Goal: Task Accomplishment & Management: Use online tool/utility

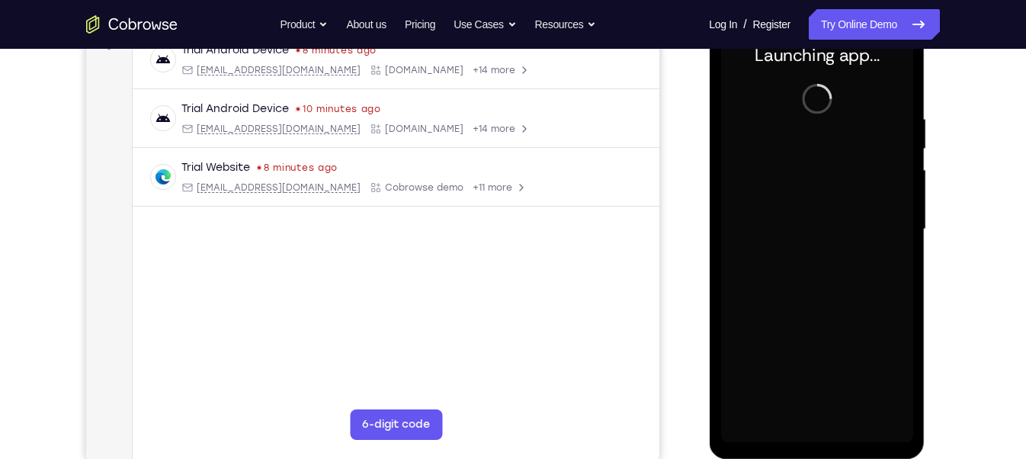
scroll to position [247, 0]
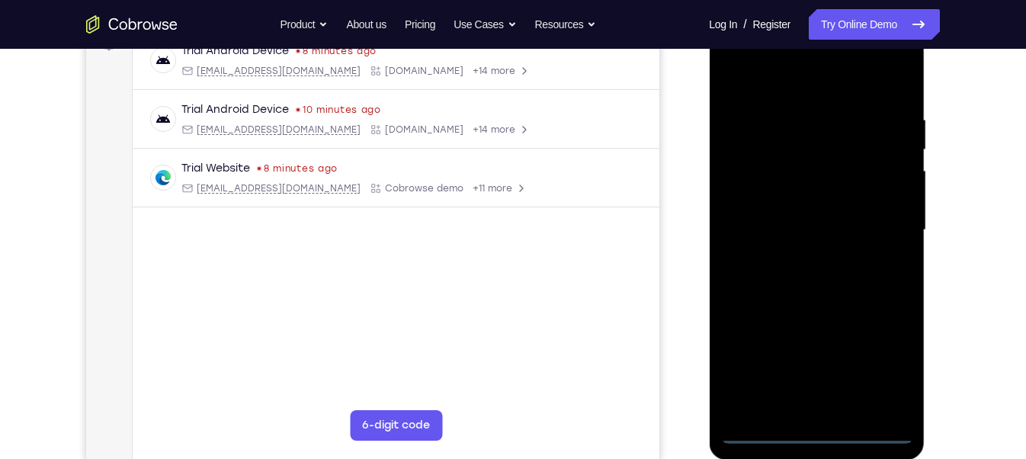
click at [819, 435] on div at bounding box center [817, 230] width 192 height 427
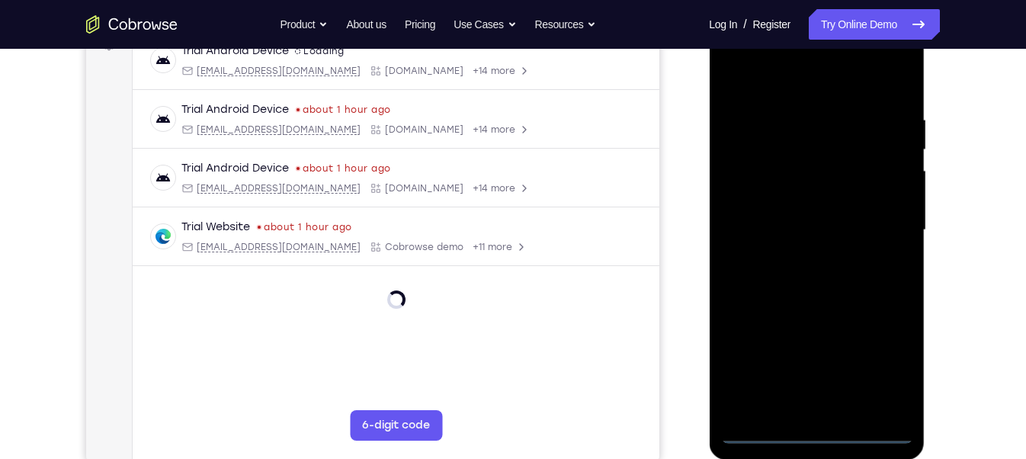
scroll to position [233, 0]
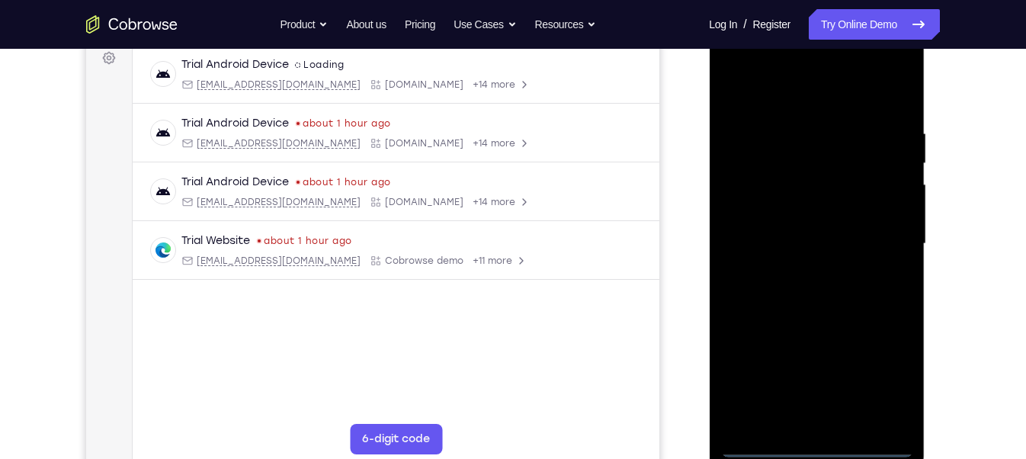
click at [885, 374] on div at bounding box center [817, 244] width 192 height 427
click at [886, 376] on div at bounding box center [817, 244] width 192 height 427
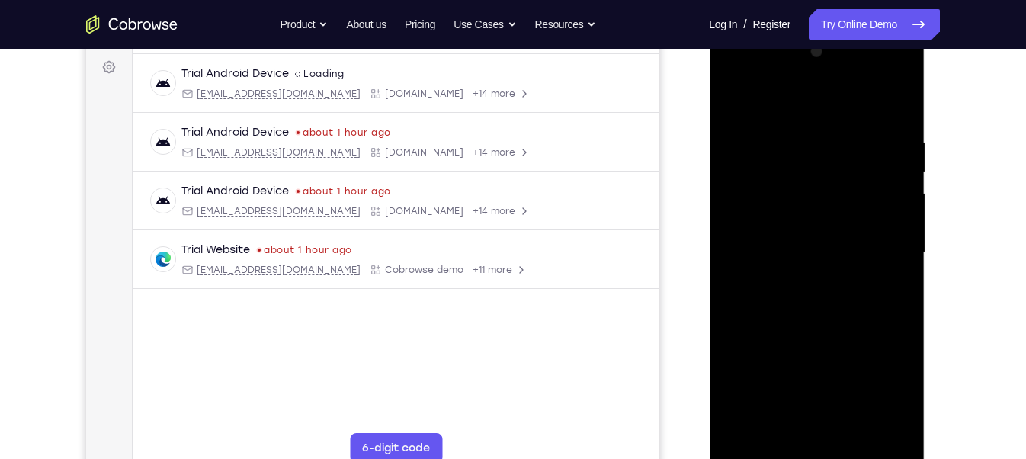
click at [738, 72] on div at bounding box center [817, 253] width 192 height 427
click at [882, 246] on div at bounding box center [817, 254] width 192 height 427
click at [800, 281] on div at bounding box center [817, 254] width 192 height 427
click at [818, 219] on div at bounding box center [817, 254] width 192 height 427
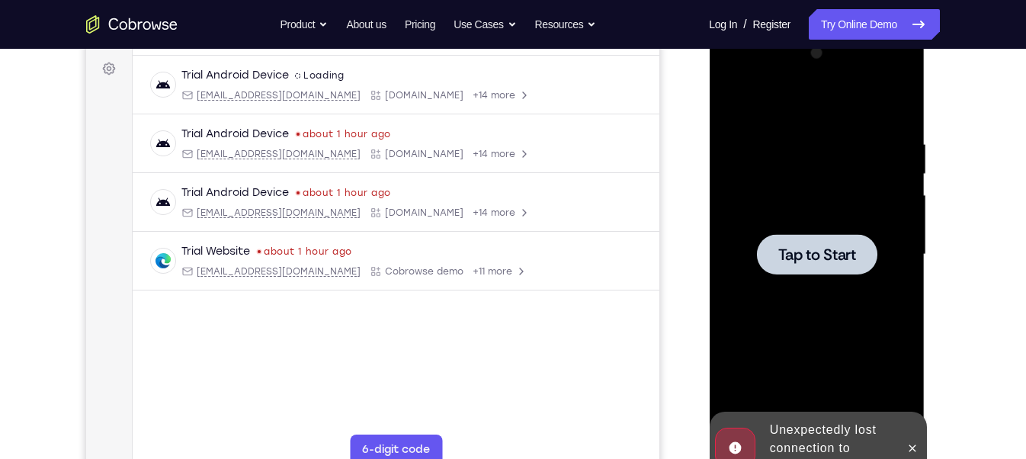
click at [821, 247] on span "Tap to Start" at bounding box center [817, 254] width 78 height 15
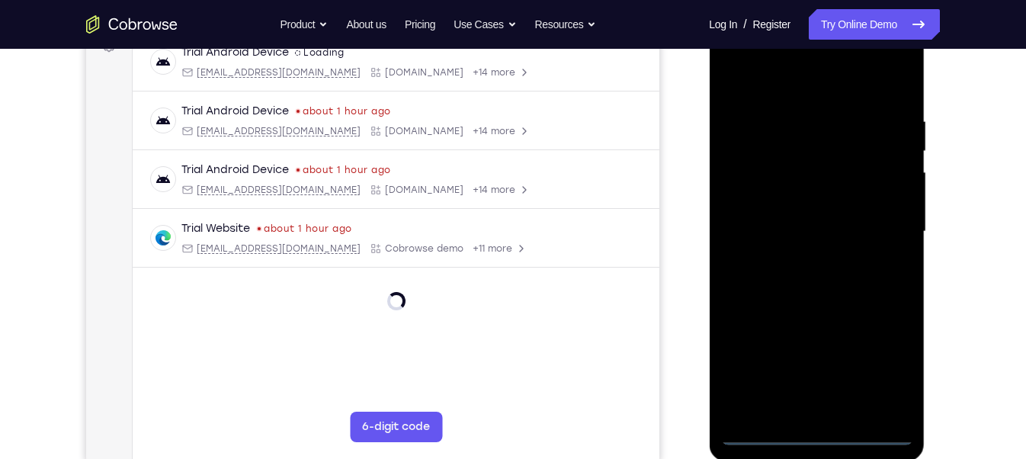
scroll to position [239, 0]
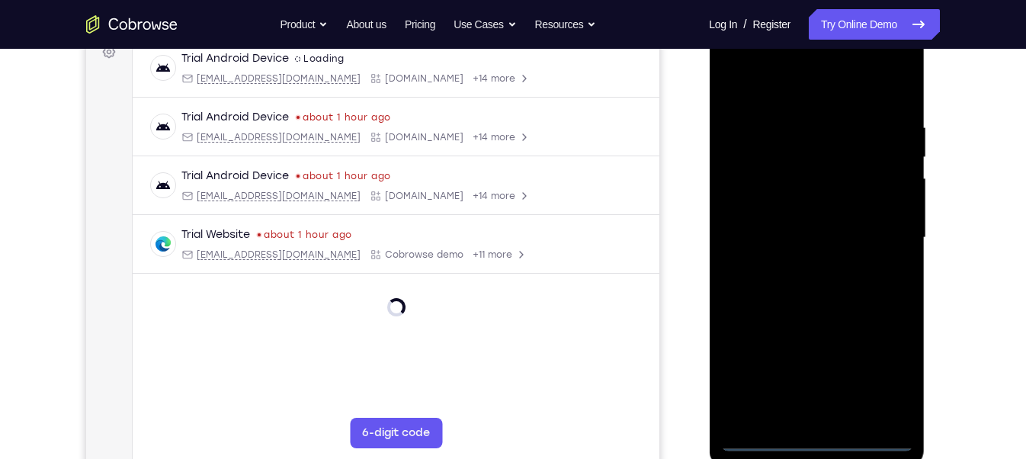
click at [818, 442] on div at bounding box center [817, 237] width 192 height 427
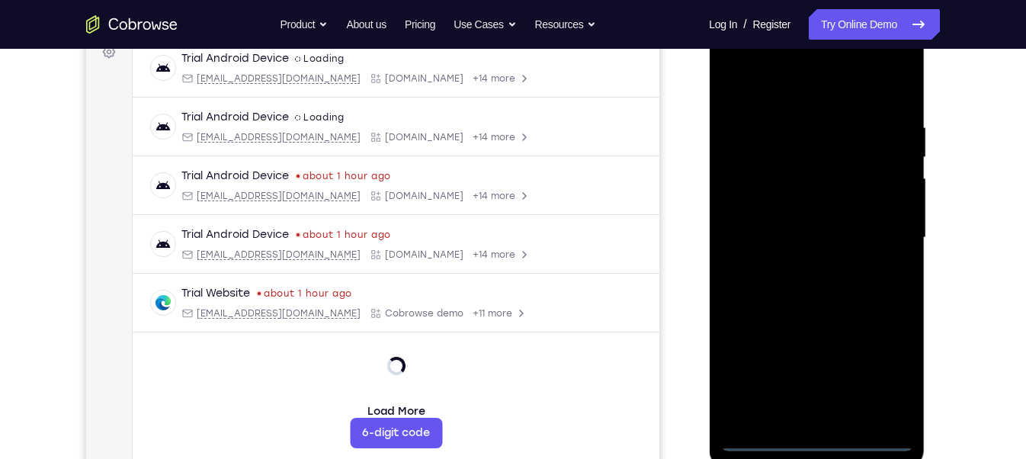
click at [885, 367] on div at bounding box center [817, 237] width 192 height 427
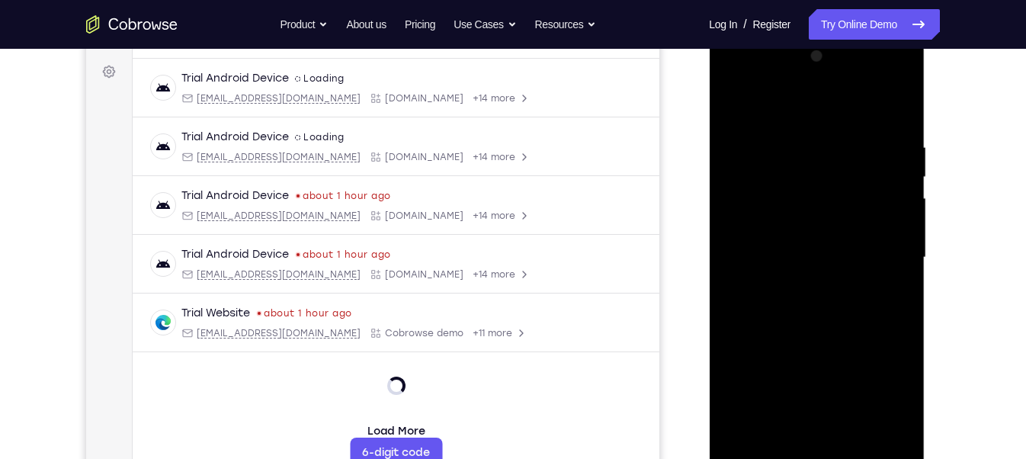
scroll to position [220, 0]
click at [729, 75] on div at bounding box center [817, 257] width 192 height 427
click at [879, 246] on div at bounding box center [817, 257] width 192 height 427
click at [805, 432] on div at bounding box center [817, 257] width 192 height 427
click at [824, 236] on div at bounding box center [817, 257] width 192 height 427
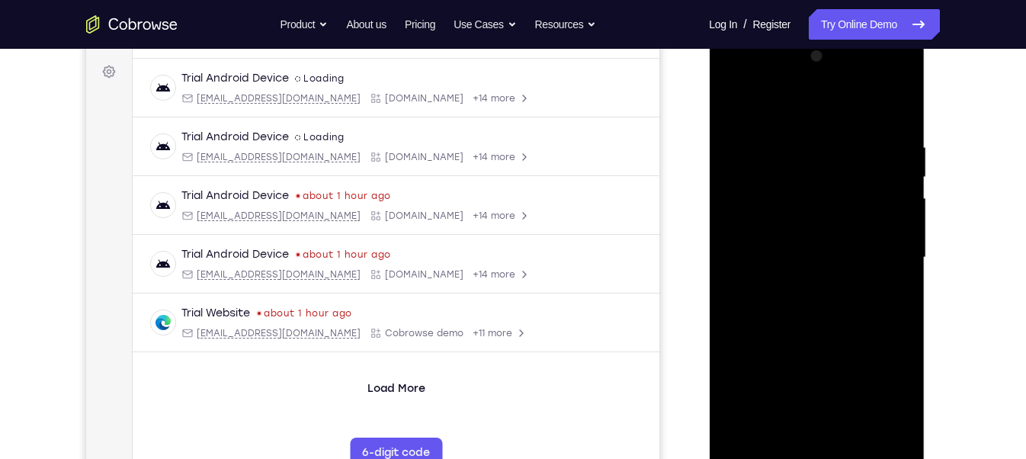
click at [860, 230] on div at bounding box center [817, 257] width 192 height 427
click at [837, 252] on div at bounding box center [817, 257] width 192 height 427
click at [813, 309] on div at bounding box center [817, 257] width 192 height 427
click at [788, 319] on div at bounding box center [817, 257] width 192 height 427
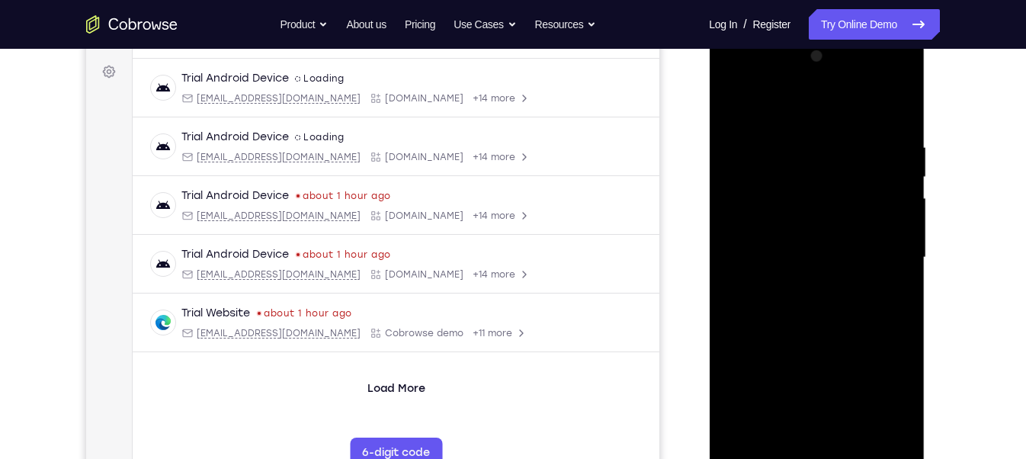
click at [789, 133] on div at bounding box center [817, 257] width 192 height 427
click at [882, 430] on div at bounding box center [817, 257] width 192 height 427
click at [827, 429] on div at bounding box center [817, 257] width 192 height 427
click at [898, 435] on div at bounding box center [817, 257] width 192 height 427
click at [836, 287] on div at bounding box center [817, 257] width 192 height 427
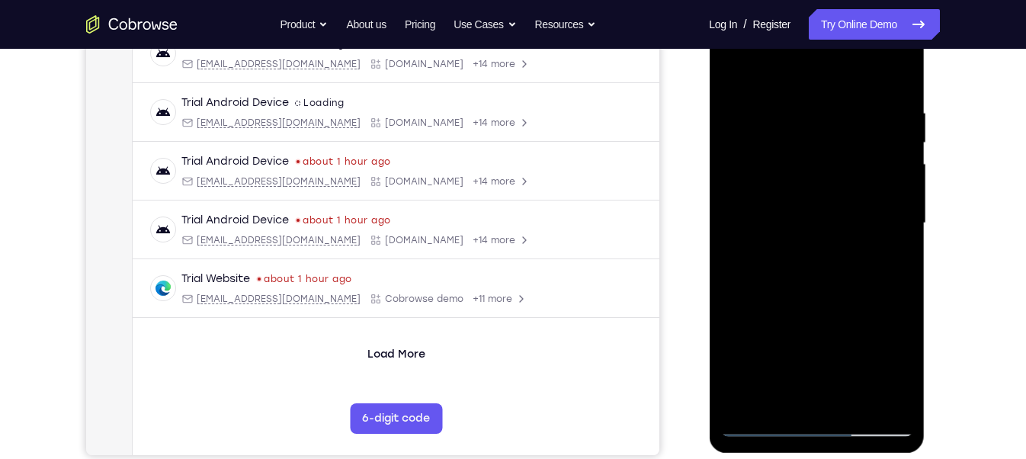
scroll to position [255, 0]
click at [808, 226] on div at bounding box center [817, 222] width 192 height 427
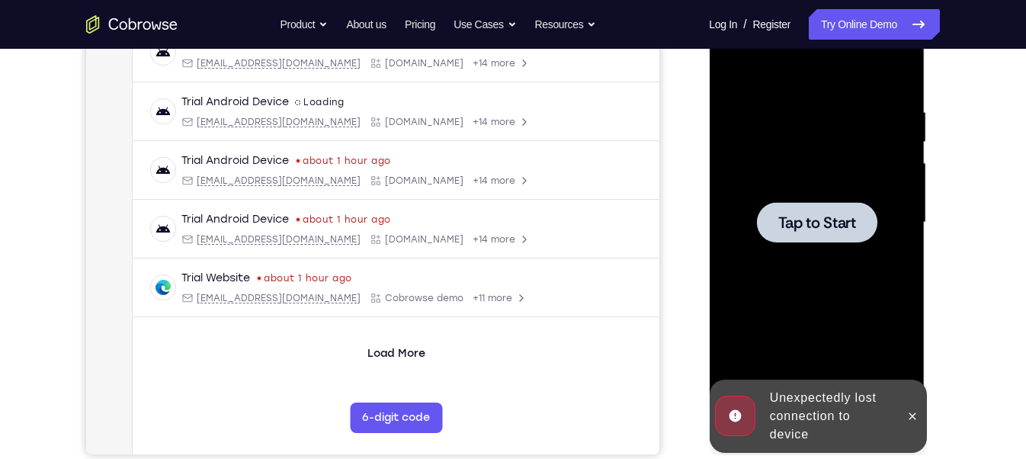
click at [838, 322] on div at bounding box center [817, 222] width 192 height 427
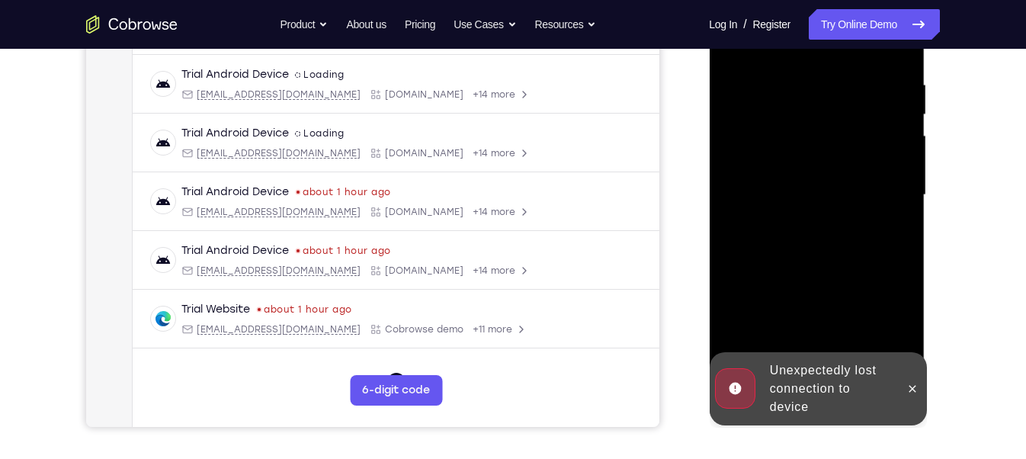
scroll to position [284, 0]
click at [912, 392] on icon at bounding box center [912, 387] width 12 height 12
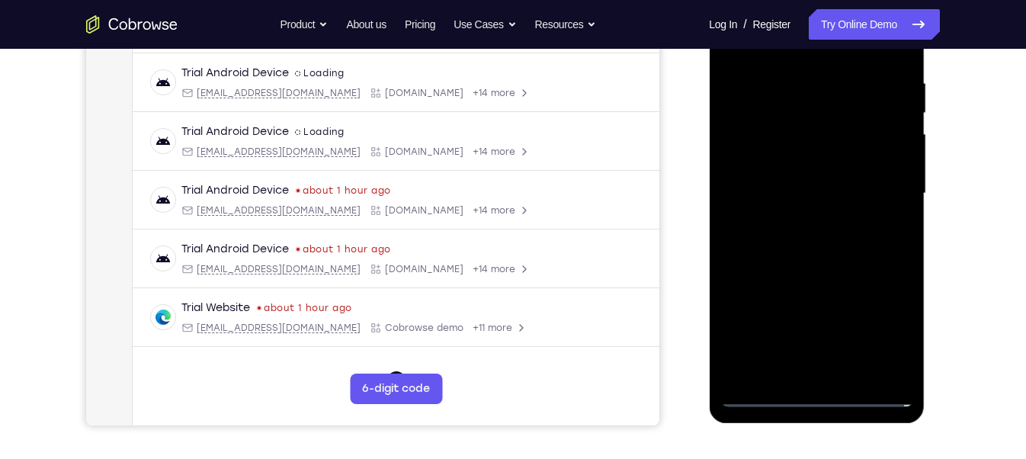
click at [821, 389] on div at bounding box center [817, 193] width 192 height 427
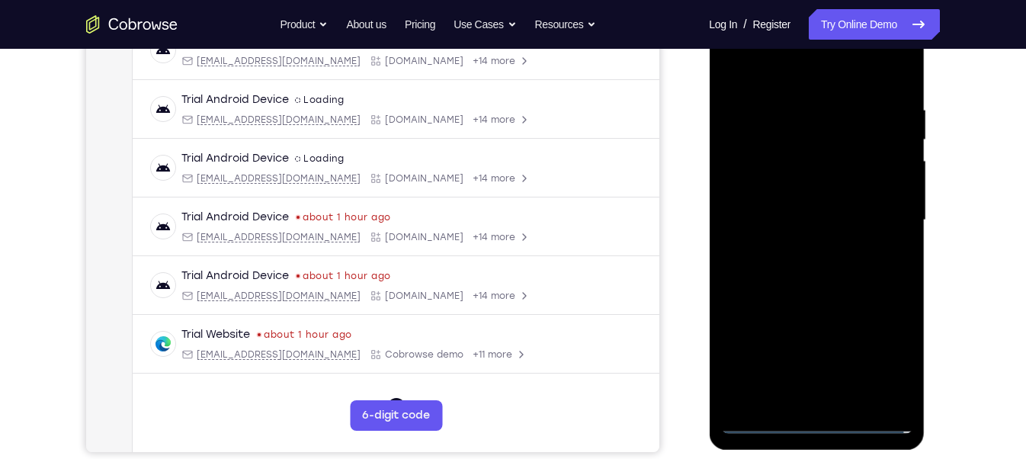
scroll to position [255, 0]
click at [820, 421] on div at bounding box center [817, 221] width 192 height 427
click at [889, 355] on div at bounding box center [817, 221] width 192 height 427
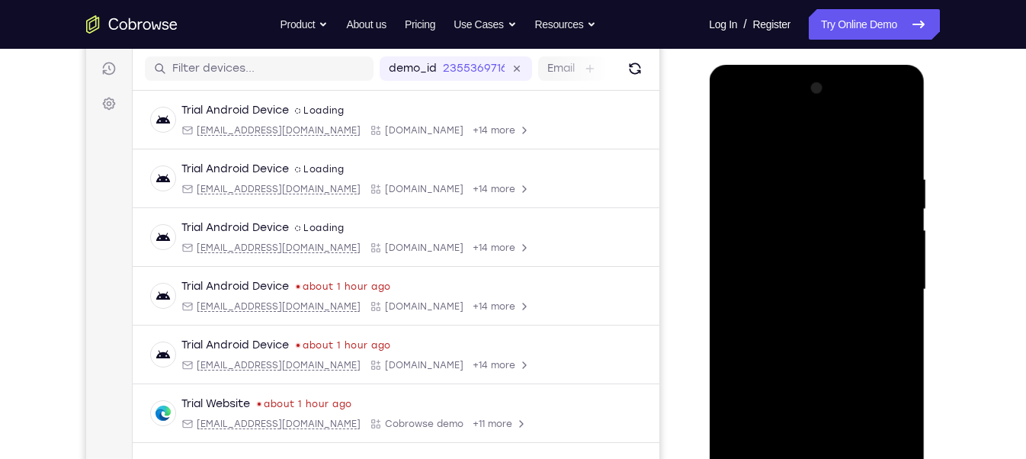
click at [736, 116] on div at bounding box center [817, 289] width 192 height 427
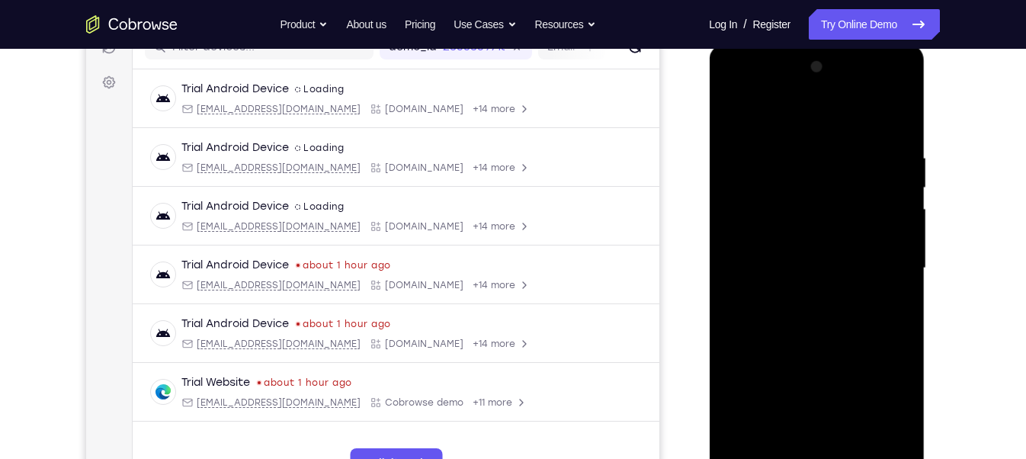
scroll to position [211, 0]
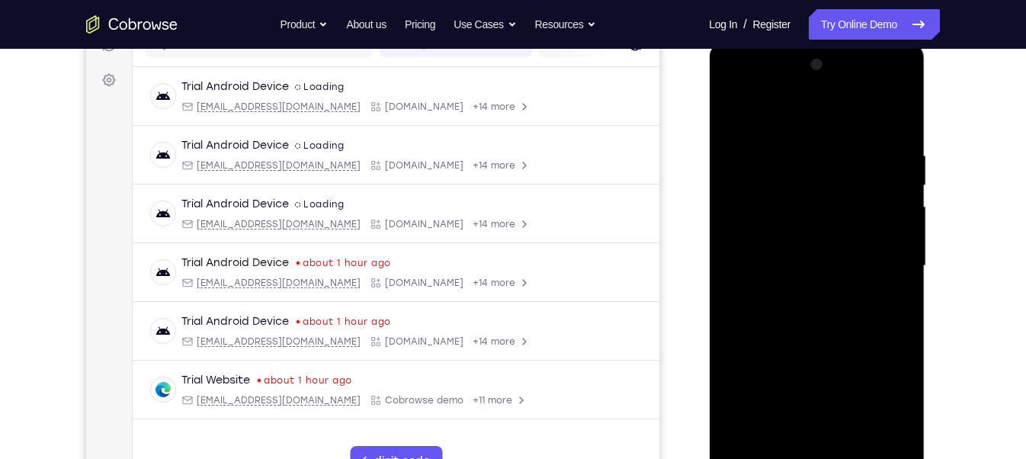
click at [885, 257] on div at bounding box center [817, 266] width 192 height 427
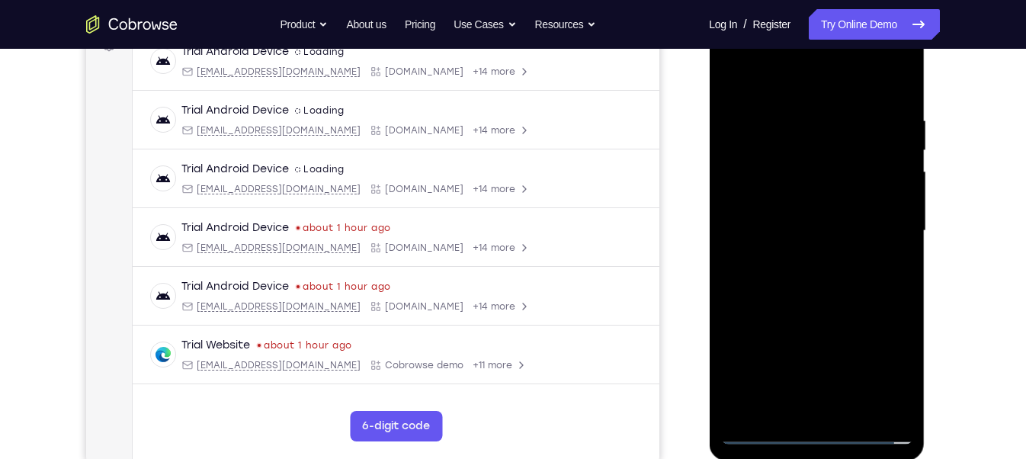
scroll to position [238, 0]
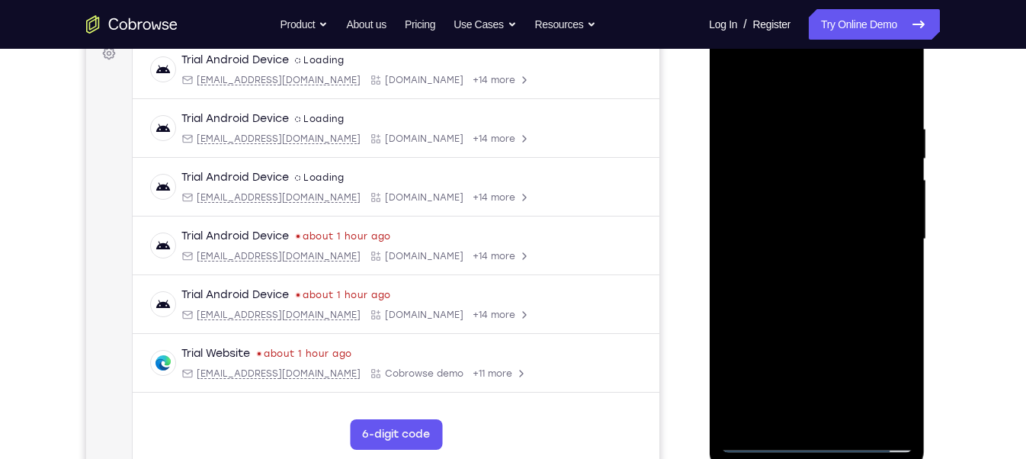
click at [807, 271] on div at bounding box center [817, 239] width 192 height 427
click at [817, 227] on div at bounding box center [817, 239] width 192 height 427
click at [808, 214] on div at bounding box center [817, 239] width 192 height 427
click at [798, 239] on div at bounding box center [817, 239] width 192 height 427
click at [801, 291] on div at bounding box center [817, 239] width 192 height 427
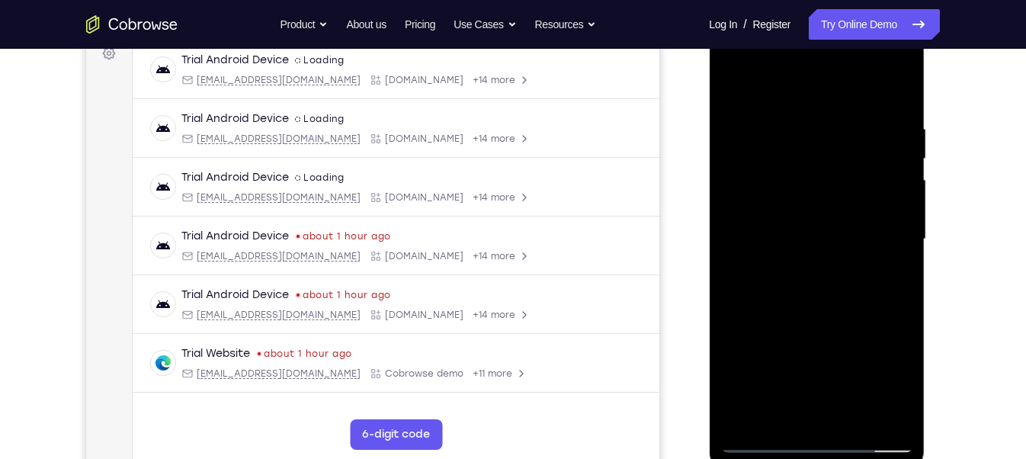
click at [807, 282] on div at bounding box center [817, 239] width 192 height 427
click at [846, 312] on div at bounding box center [817, 239] width 192 height 427
click at [785, 414] on div at bounding box center [817, 239] width 192 height 427
click at [827, 87] on div at bounding box center [817, 239] width 192 height 427
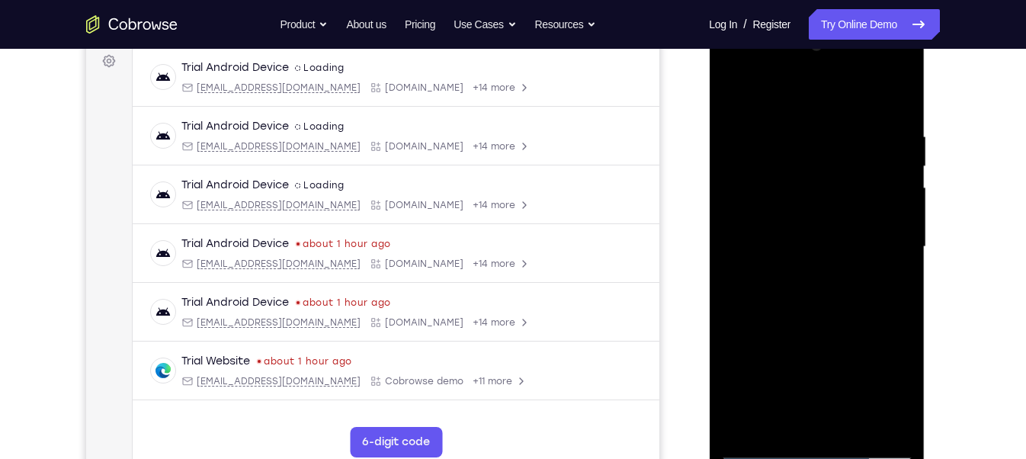
scroll to position [230, 0]
click at [811, 234] on div at bounding box center [817, 247] width 192 height 427
click at [854, 146] on div at bounding box center [817, 247] width 192 height 427
click at [827, 328] on div at bounding box center [817, 247] width 192 height 427
click at [781, 422] on div at bounding box center [817, 247] width 192 height 427
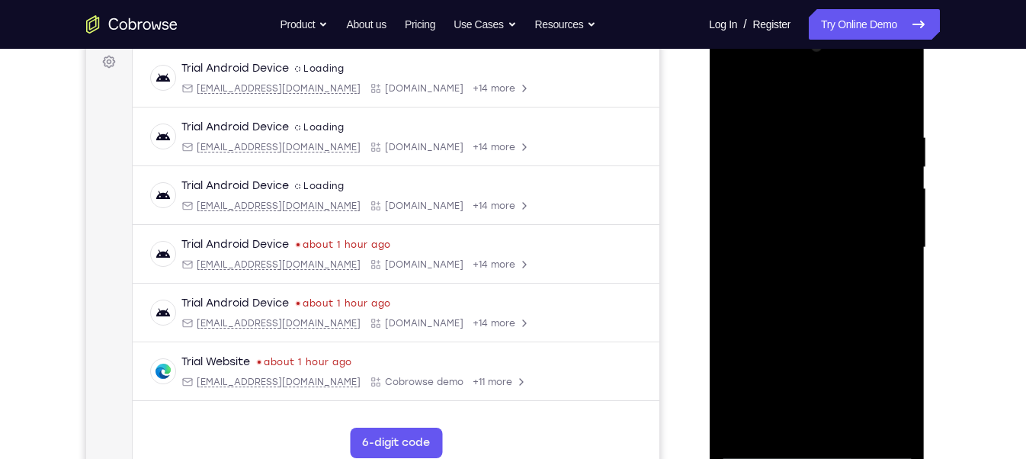
click at [782, 419] on div at bounding box center [817, 247] width 192 height 427
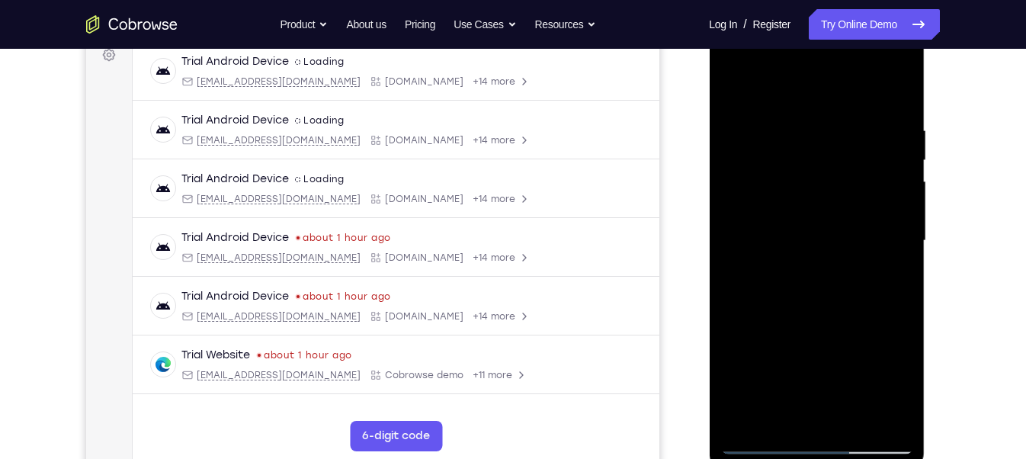
click at [751, 410] on div at bounding box center [817, 240] width 192 height 427
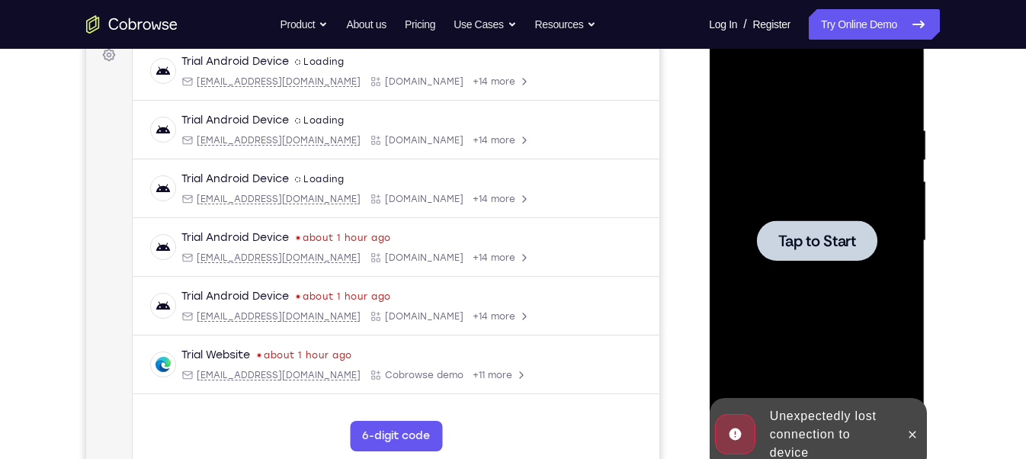
drag, startPoint x: 855, startPoint y: 250, endPoint x: 1282, endPoint y: 194, distance: 430.8
click at [855, 250] on div at bounding box center [816, 240] width 120 height 40
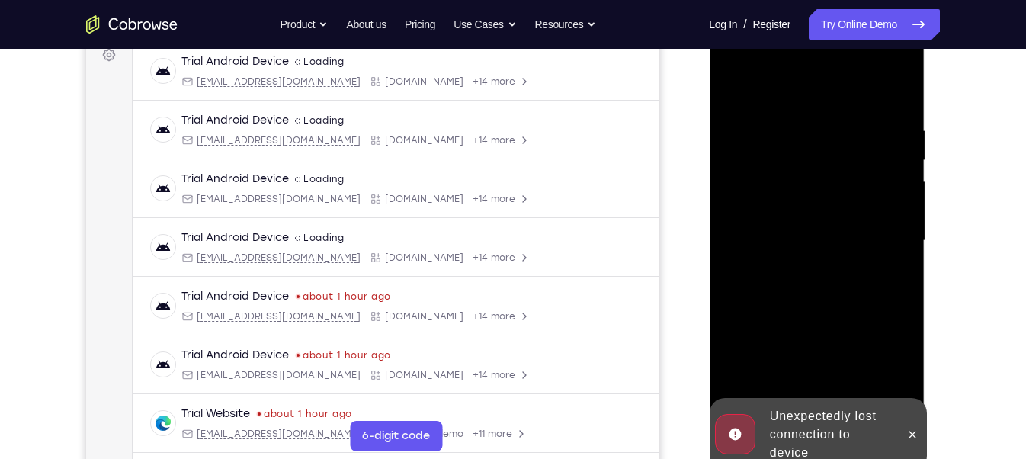
scroll to position [244, 0]
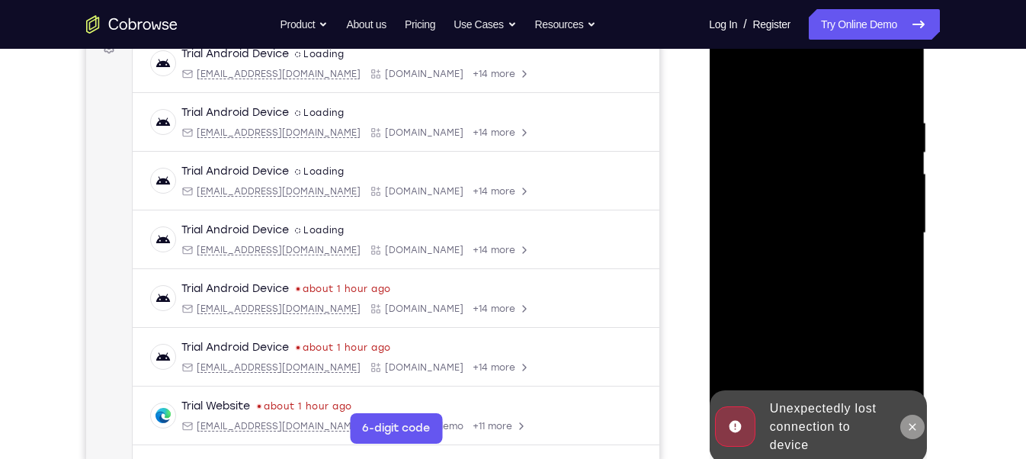
click at [915, 423] on icon at bounding box center [912, 427] width 12 height 12
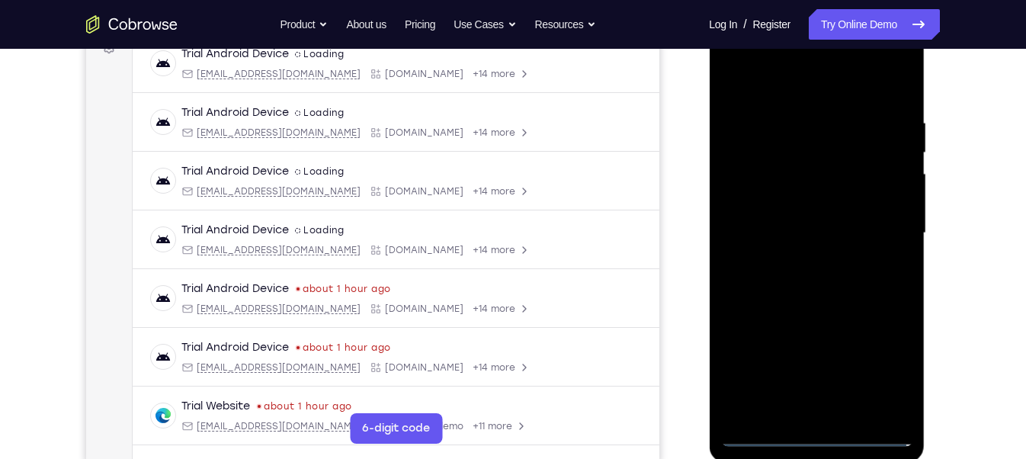
click at [815, 437] on div at bounding box center [817, 233] width 192 height 427
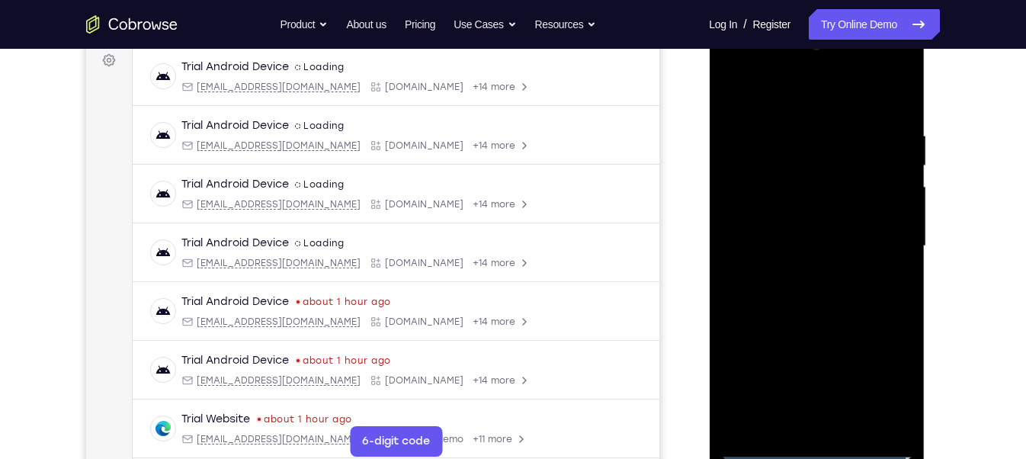
scroll to position [229, 0]
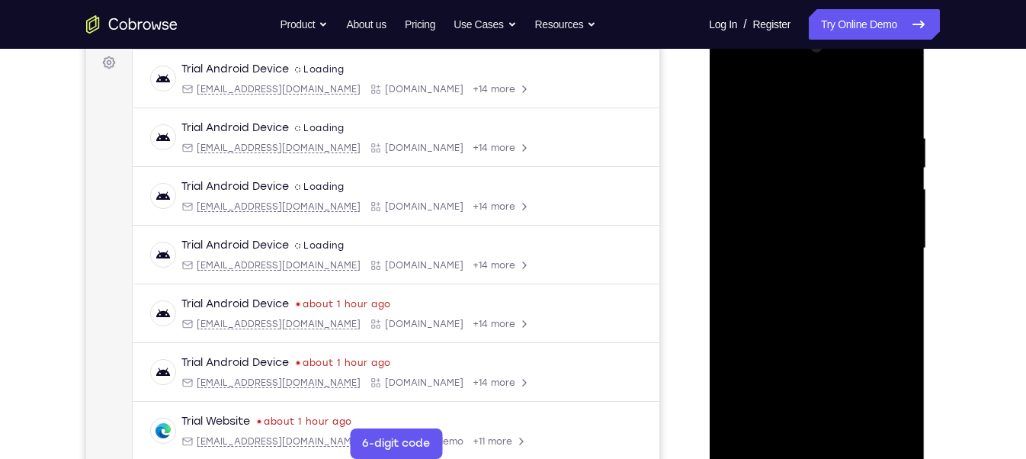
click at [884, 382] on div at bounding box center [817, 248] width 192 height 427
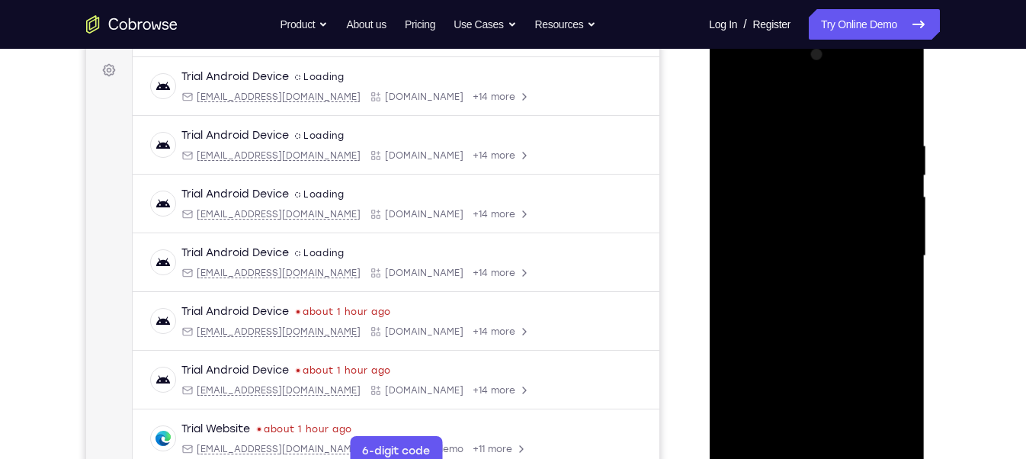
scroll to position [217, 0]
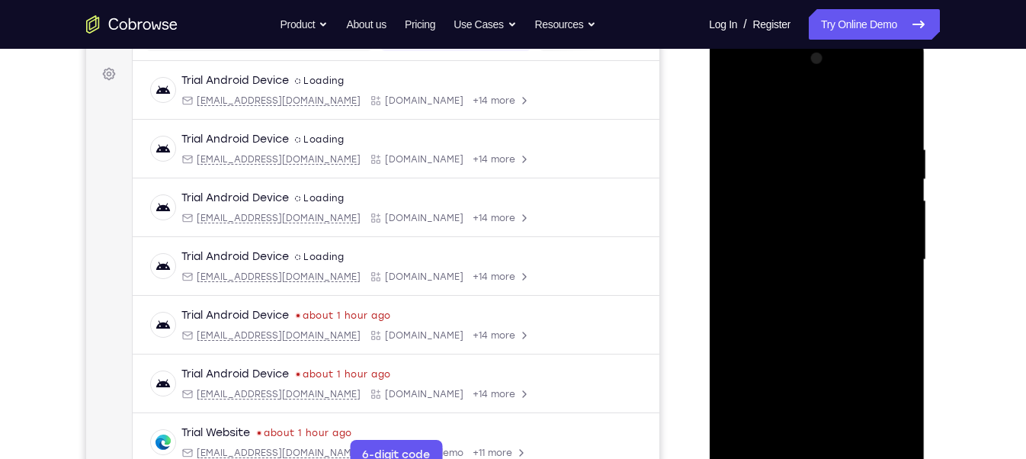
click at [734, 79] on div at bounding box center [817, 260] width 192 height 427
click at [879, 250] on div at bounding box center [817, 260] width 192 height 427
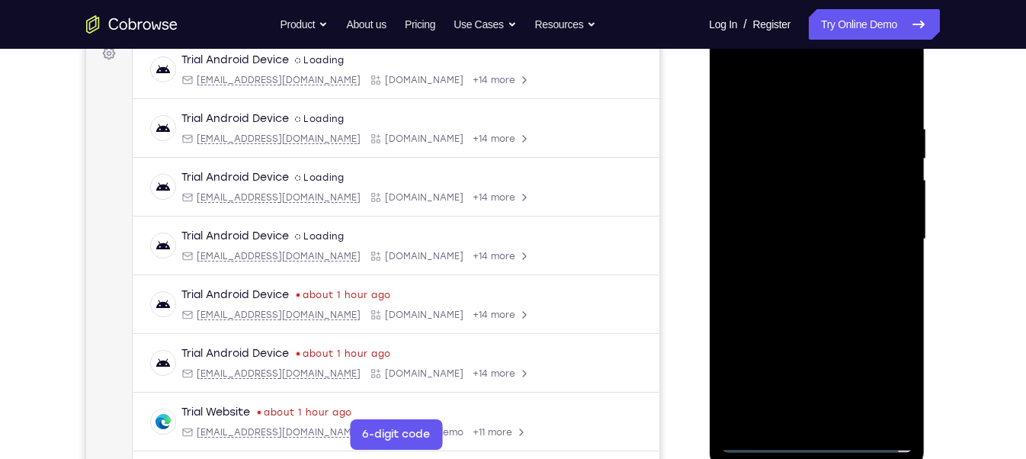
click at [801, 263] on div at bounding box center [817, 239] width 192 height 427
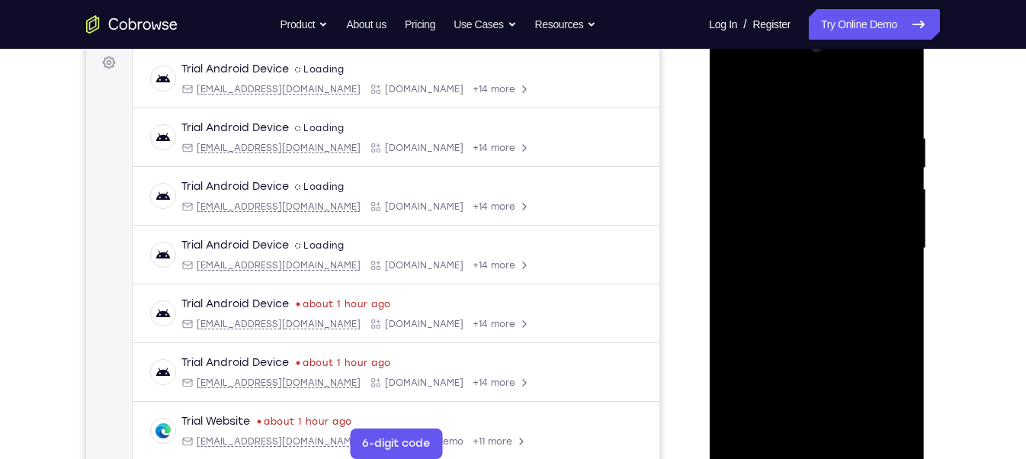
scroll to position [226, 0]
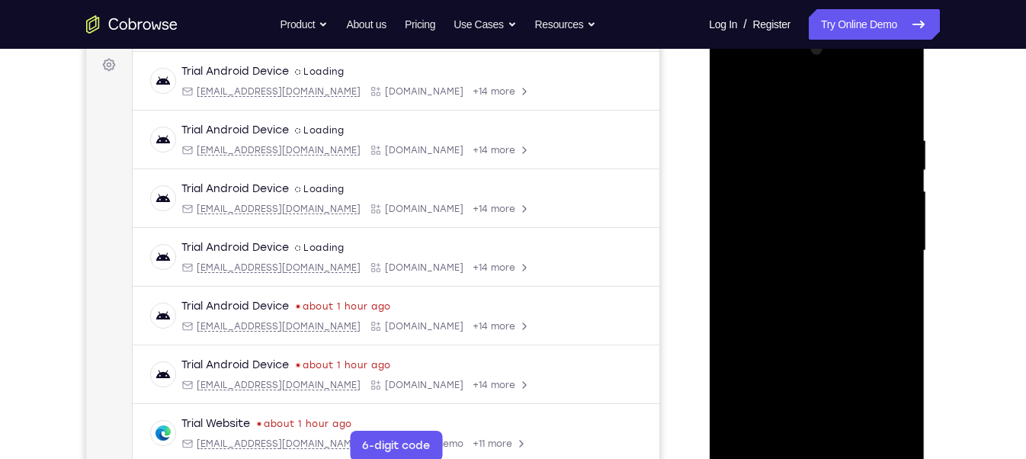
click at [808, 223] on div at bounding box center [817, 250] width 192 height 427
click at [867, 217] on div at bounding box center [817, 250] width 192 height 427
click at [843, 245] on div at bounding box center [817, 250] width 192 height 427
click at [807, 314] on div at bounding box center [817, 250] width 192 height 427
click at [806, 302] on div at bounding box center [817, 250] width 192 height 427
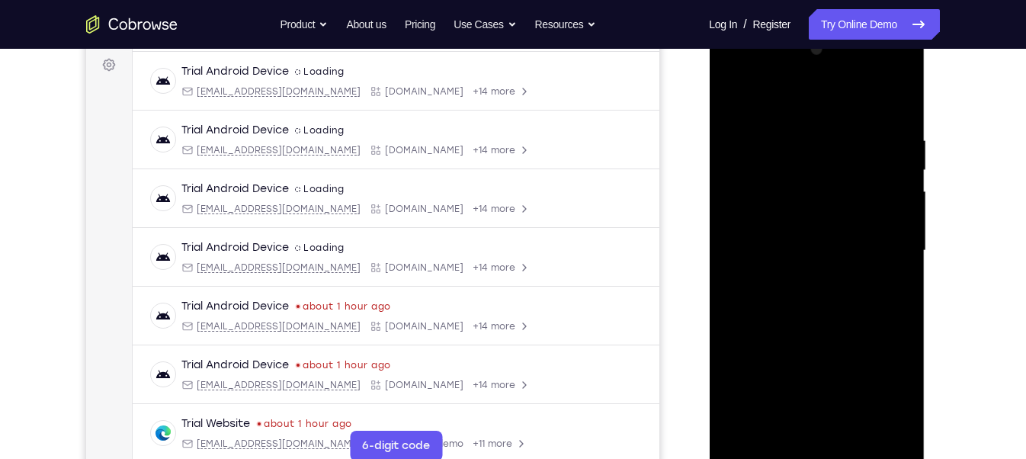
click at [850, 426] on div at bounding box center [817, 250] width 192 height 427
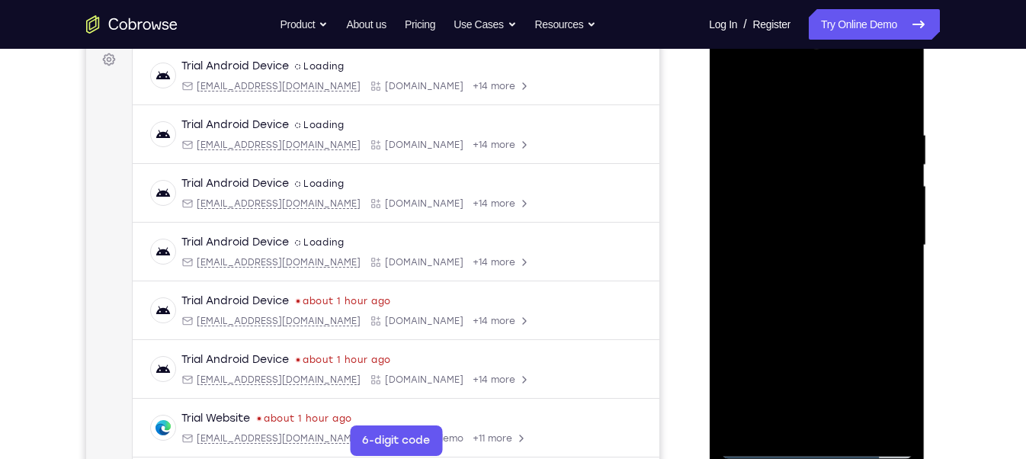
scroll to position [252, 0]
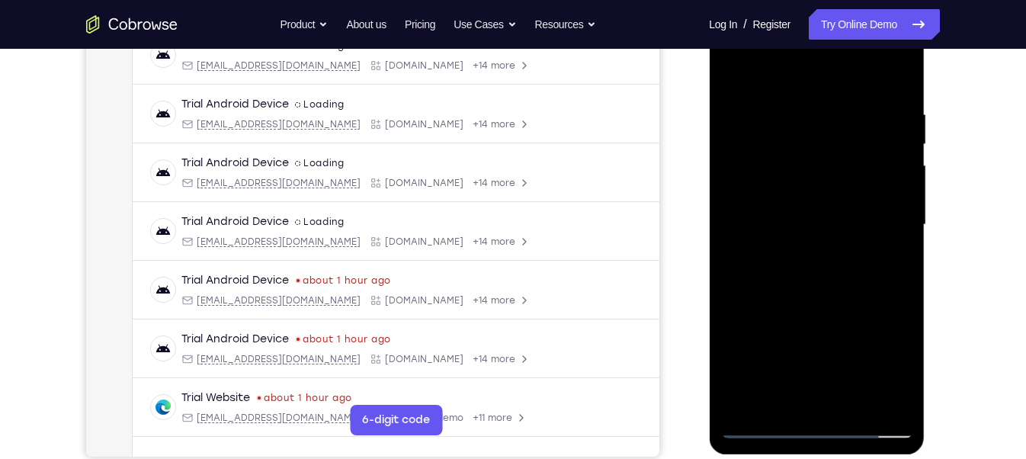
click at [851, 406] on div at bounding box center [817, 224] width 192 height 427
click at [897, 402] on div at bounding box center [817, 224] width 192 height 427
click at [821, 307] on div at bounding box center [817, 224] width 192 height 427
click at [804, 269] on div at bounding box center [817, 224] width 192 height 427
click at [805, 395] on div at bounding box center [817, 224] width 192 height 427
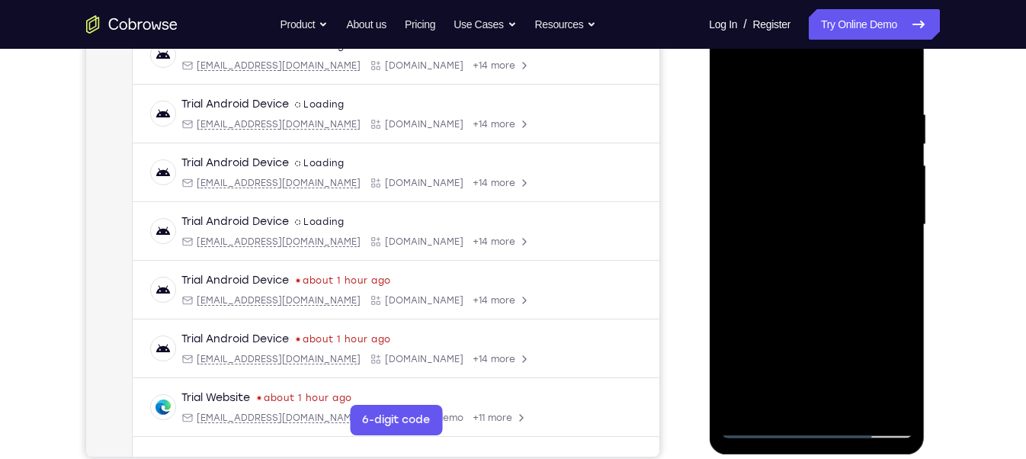
click at [843, 290] on div at bounding box center [817, 224] width 192 height 427
click at [782, 124] on div at bounding box center [817, 224] width 192 height 427
click at [801, 398] on div at bounding box center [817, 224] width 192 height 427
drag, startPoint x: 765, startPoint y: 353, endPoint x: 795, endPoint y: 141, distance: 214.2
click at [795, 141] on div at bounding box center [817, 224] width 192 height 427
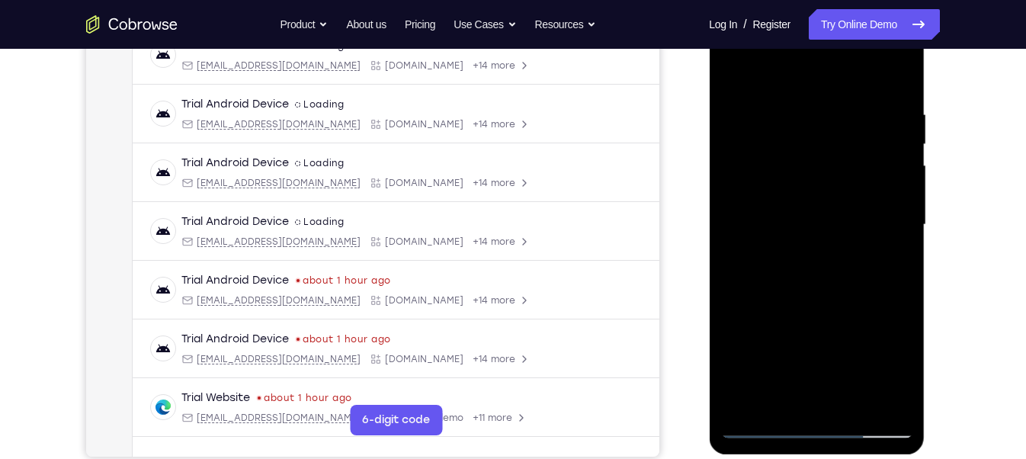
scroll to position [233, 0]
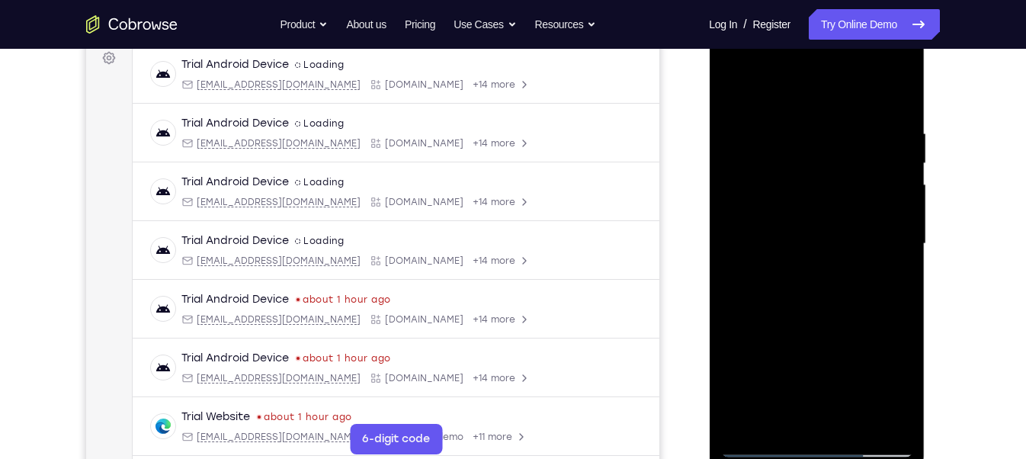
drag, startPoint x: 792, startPoint y: 337, endPoint x: 801, endPoint y: 233, distance: 104.8
click at [801, 233] on div at bounding box center [817, 244] width 192 height 427
drag, startPoint x: 803, startPoint y: 201, endPoint x: 803, endPoint y: 192, distance: 9.2
click at [803, 192] on div at bounding box center [817, 244] width 192 height 427
drag, startPoint x: 792, startPoint y: 354, endPoint x: 800, endPoint y: 230, distance: 124.5
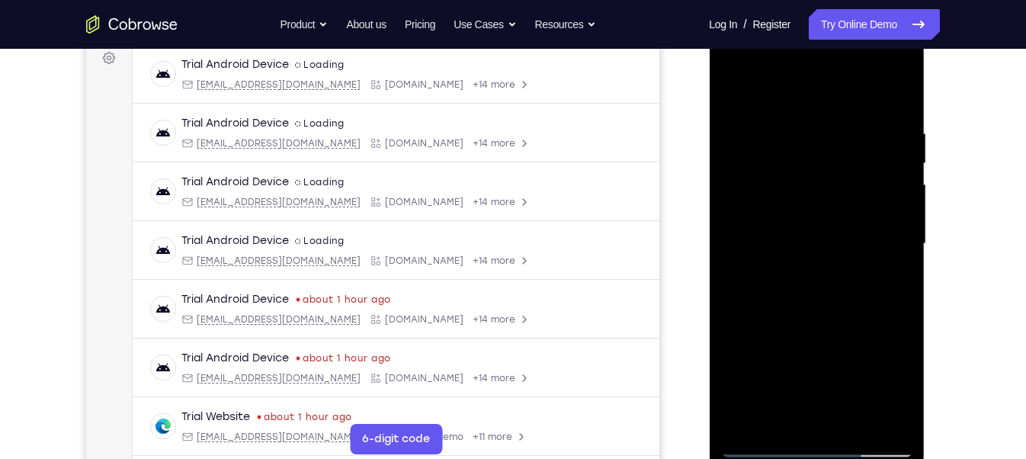
click at [800, 230] on div at bounding box center [817, 244] width 192 height 427
drag, startPoint x: 805, startPoint y: 256, endPoint x: 806, endPoint y: 197, distance: 59.5
click at [806, 197] on div at bounding box center [817, 244] width 192 height 427
drag, startPoint x: 774, startPoint y: 406, endPoint x: 782, endPoint y: 284, distance: 122.3
click at [782, 284] on div at bounding box center [817, 244] width 192 height 427
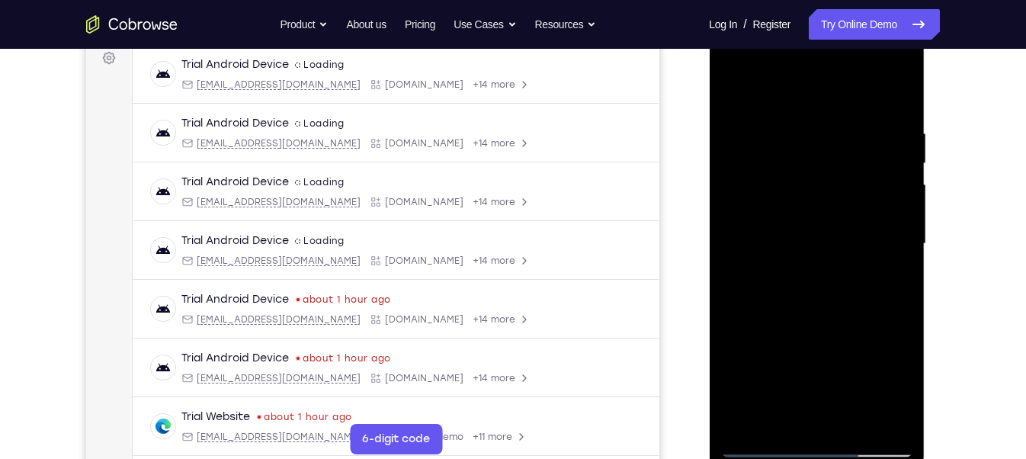
drag, startPoint x: 785, startPoint y: 185, endPoint x: 787, endPoint y: 156, distance: 29.0
click at [787, 155] on div at bounding box center [817, 244] width 192 height 427
click at [750, 271] on div at bounding box center [817, 244] width 192 height 427
click at [771, 273] on div at bounding box center [817, 244] width 192 height 427
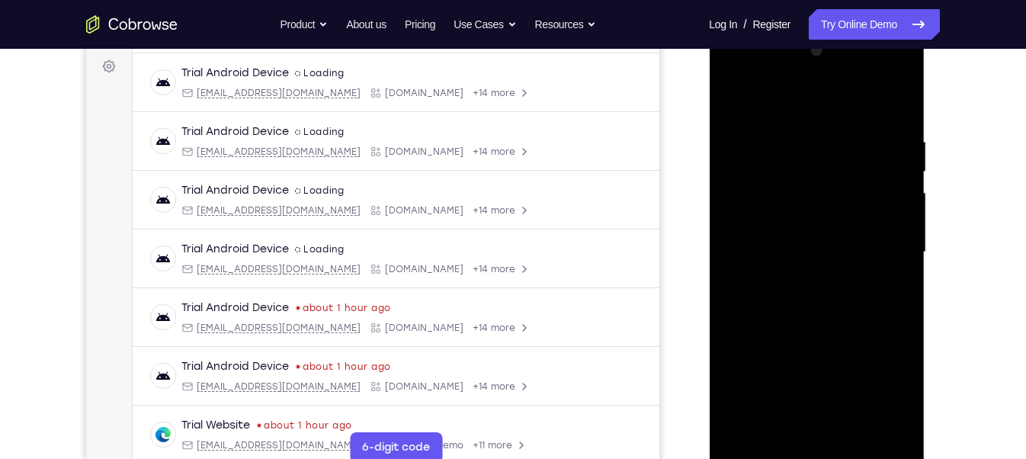
drag, startPoint x: 771, startPoint y: 281, endPoint x: 789, endPoint y: 336, distance: 56.9
click at [782, 365] on div at bounding box center [817, 252] width 192 height 427
drag, startPoint x: 834, startPoint y: 183, endPoint x: 810, endPoint y: 318, distance: 137.2
click at [810, 318] on div at bounding box center [817, 252] width 192 height 427
drag, startPoint x: 817, startPoint y: 162, endPoint x: 829, endPoint y: 223, distance: 62.1
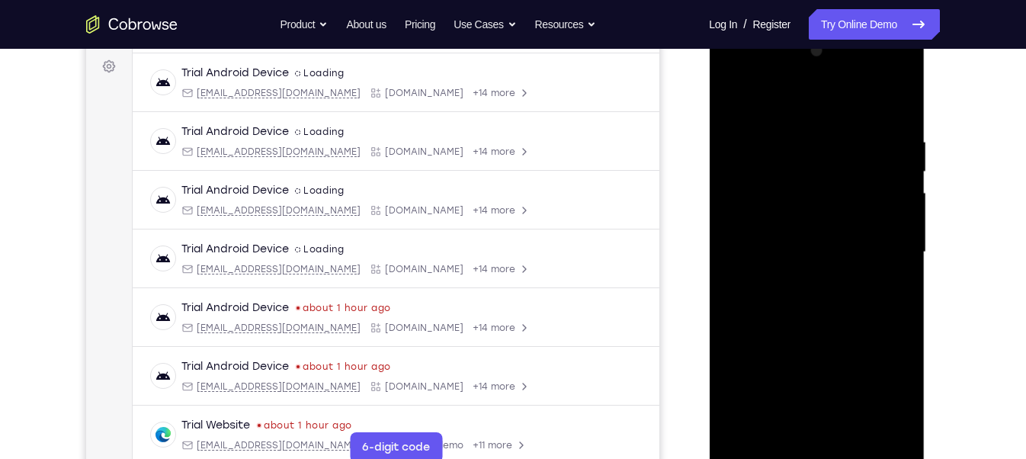
click at [812, 243] on div at bounding box center [817, 252] width 192 height 427
drag, startPoint x: 810, startPoint y: 214, endPoint x: 802, endPoint y: 244, distance: 30.7
click at [802, 244] on div at bounding box center [817, 252] width 192 height 427
drag, startPoint x: 782, startPoint y: 208, endPoint x: 746, endPoint y: 117, distance: 98.3
click at [779, 262] on div at bounding box center [817, 252] width 192 height 427
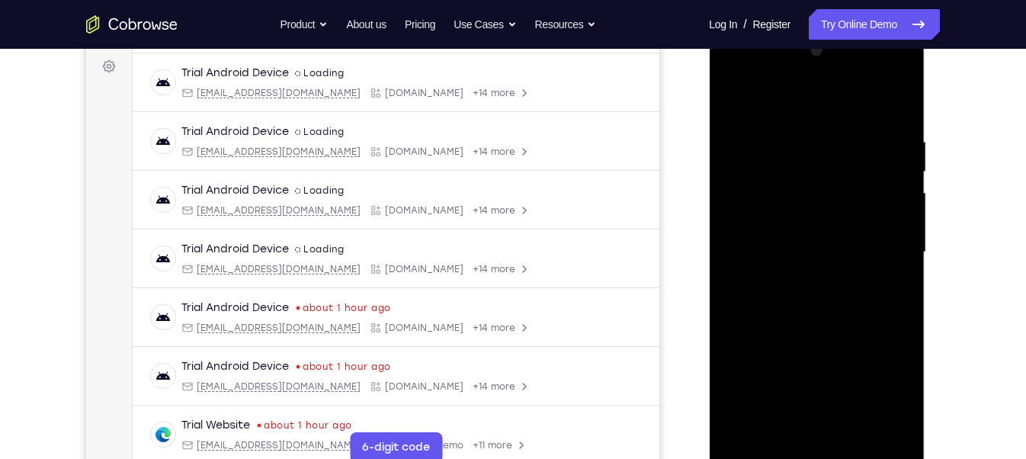
click at [795, 257] on div at bounding box center [817, 252] width 192 height 427
drag, startPoint x: 813, startPoint y: 238, endPoint x: 823, endPoint y: 326, distance: 88.3
click at [824, 368] on div at bounding box center [817, 252] width 192 height 427
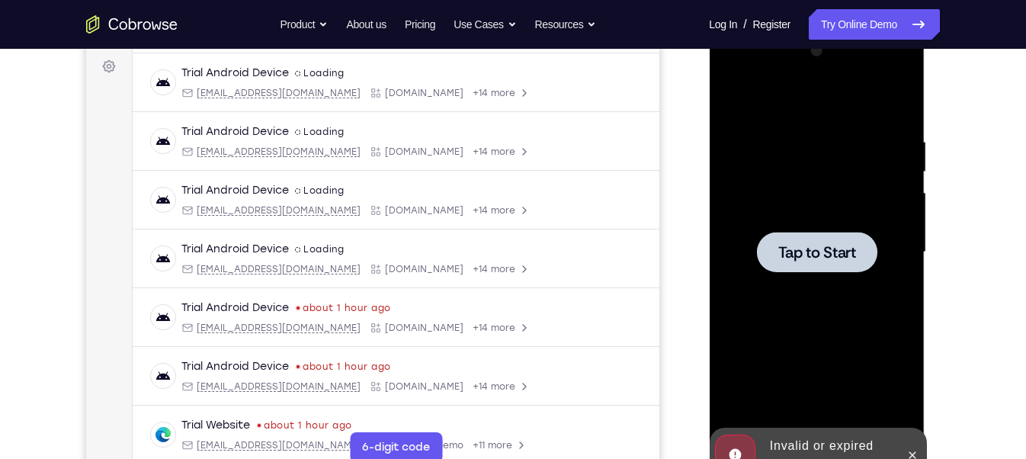
click at [798, 262] on div at bounding box center [816, 252] width 120 height 40
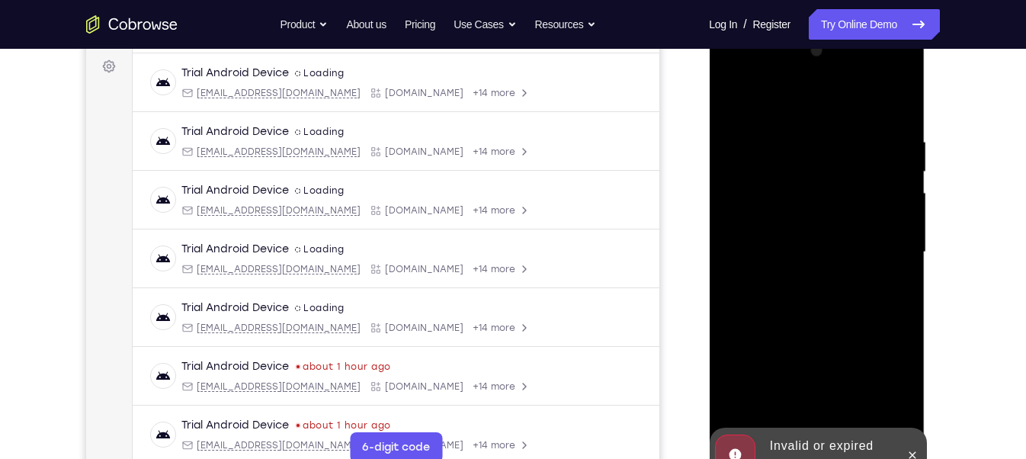
scroll to position [262, 0]
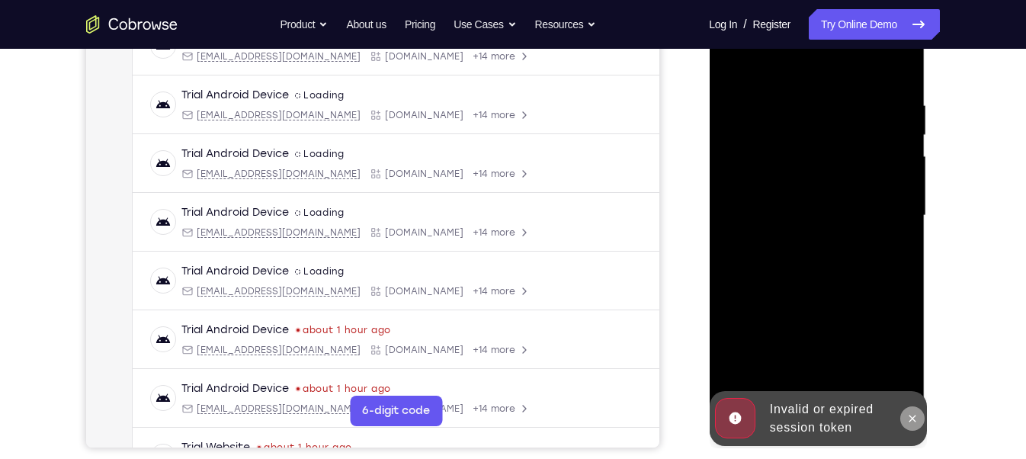
click at [913, 420] on icon at bounding box center [912, 419] width 12 height 12
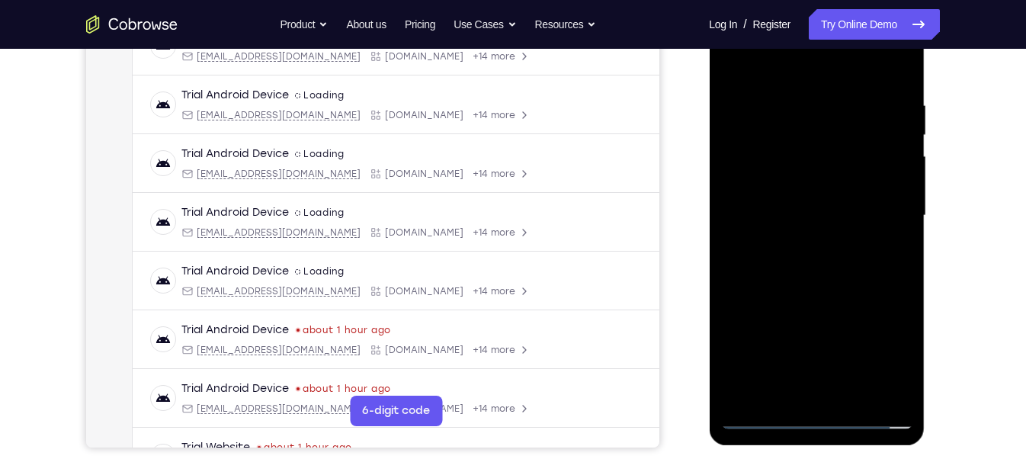
click at [818, 413] on div at bounding box center [817, 215] width 192 height 427
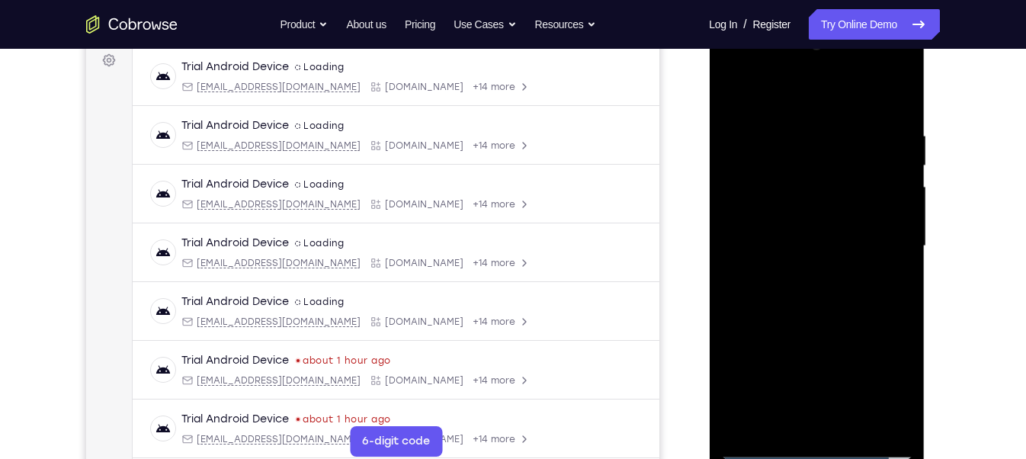
click at [888, 378] on div at bounding box center [817, 246] width 192 height 427
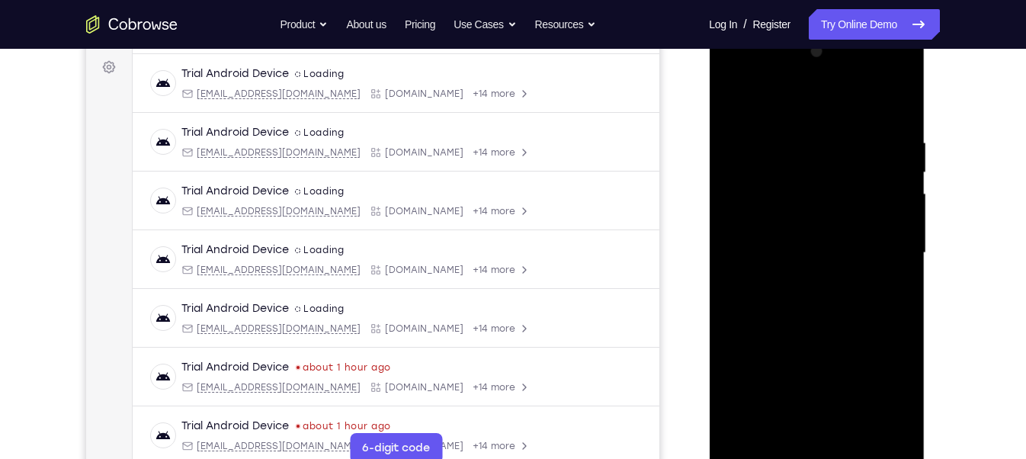
click at [734, 75] on div at bounding box center [817, 253] width 192 height 427
click at [877, 246] on div at bounding box center [817, 253] width 192 height 427
click at [803, 282] on div at bounding box center [817, 253] width 192 height 427
click at [814, 230] on div at bounding box center [817, 253] width 192 height 427
click at [849, 231] on div at bounding box center [817, 253] width 192 height 427
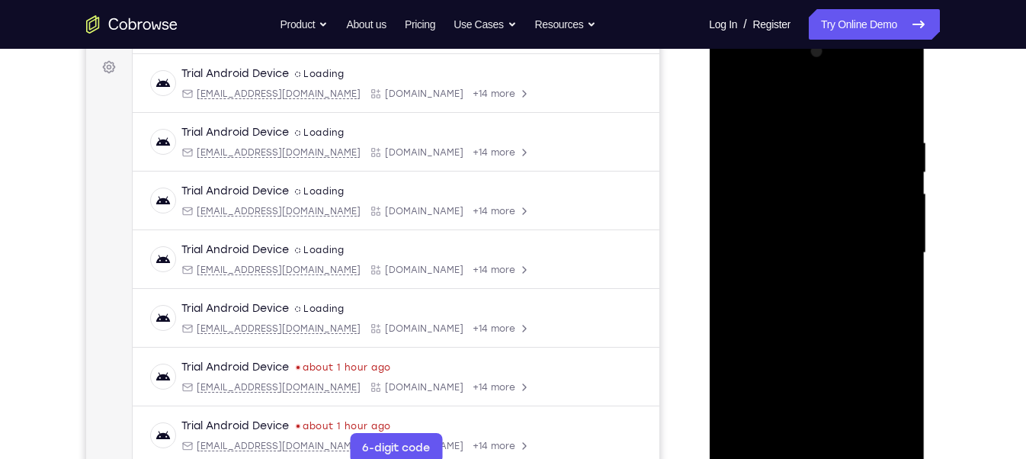
click at [823, 189] on div at bounding box center [817, 253] width 192 height 427
click at [748, 191] on div at bounding box center [817, 253] width 192 height 427
click at [750, 189] on div at bounding box center [817, 253] width 192 height 427
click at [752, 190] on div at bounding box center [817, 253] width 192 height 427
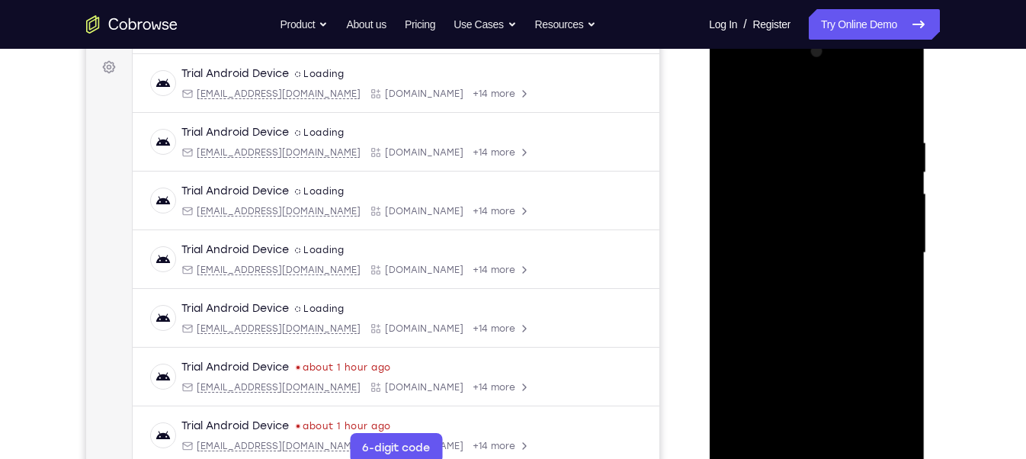
click at [750, 190] on div at bounding box center [817, 253] width 192 height 427
click at [832, 204] on div at bounding box center [817, 253] width 192 height 427
click at [827, 225] on div at bounding box center [817, 253] width 192 height 427
click at [824, 221] on div at bounding box center [817, 253] width 192 height 427
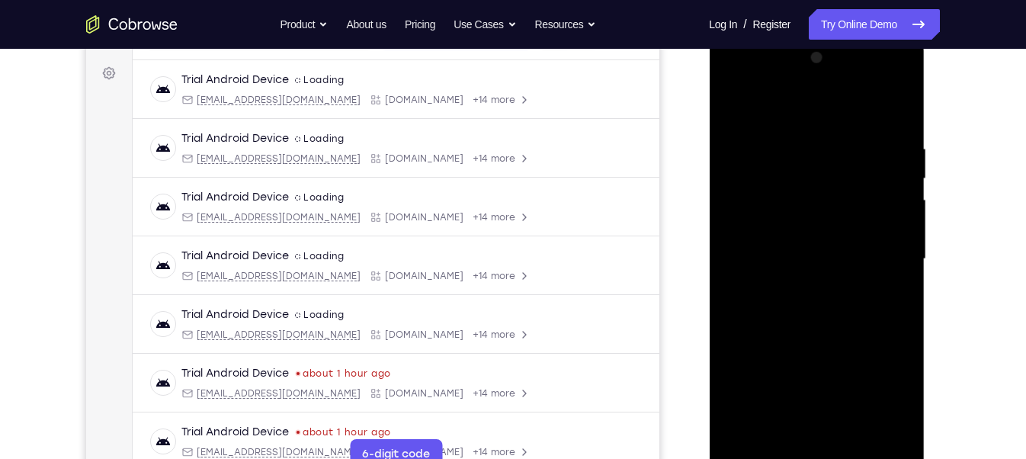
scroll to position [220, 0]
click at [779, 226] on div at bounding box center [817, 257] width 192 height 427
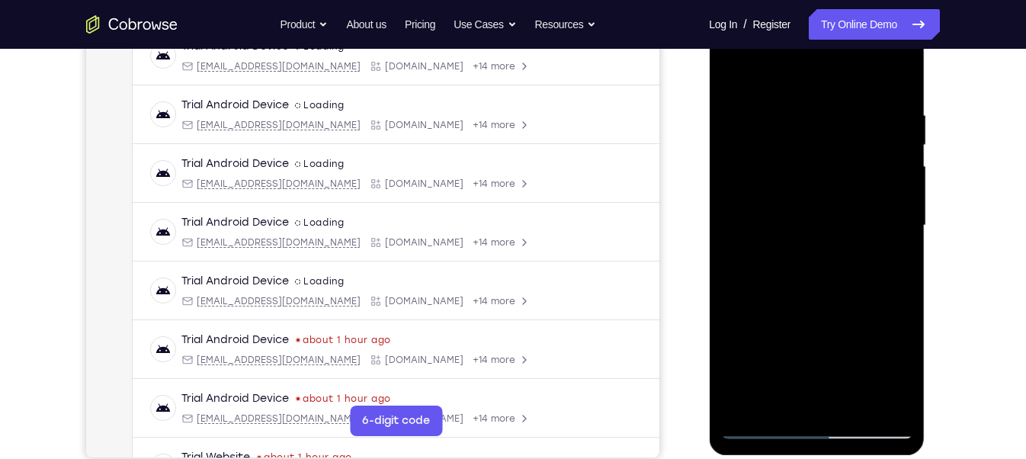
scroll to position [250, 0]
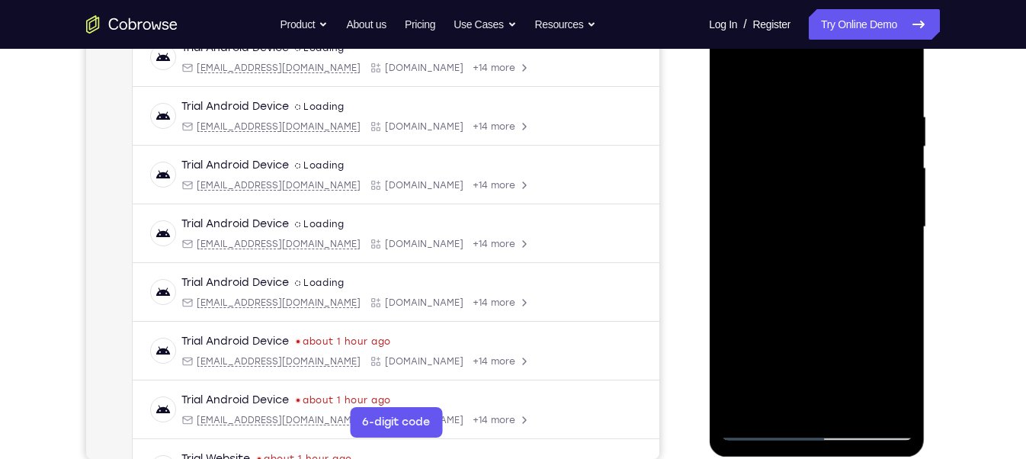
click at [831, 197] on div at bounding box center [817, 227] width 192 height 427
click at [775, 226] on div at bounding box center [817, 227] width 192 height 427
click at [816, 295] on div at bounding box center [817, 227] width 192 height 427
click at [853, 408] on div at bounding box center [817, 227] width 192 height 427
click at [820, 304] on div at bounding box center [817, 227] width 192 height 427
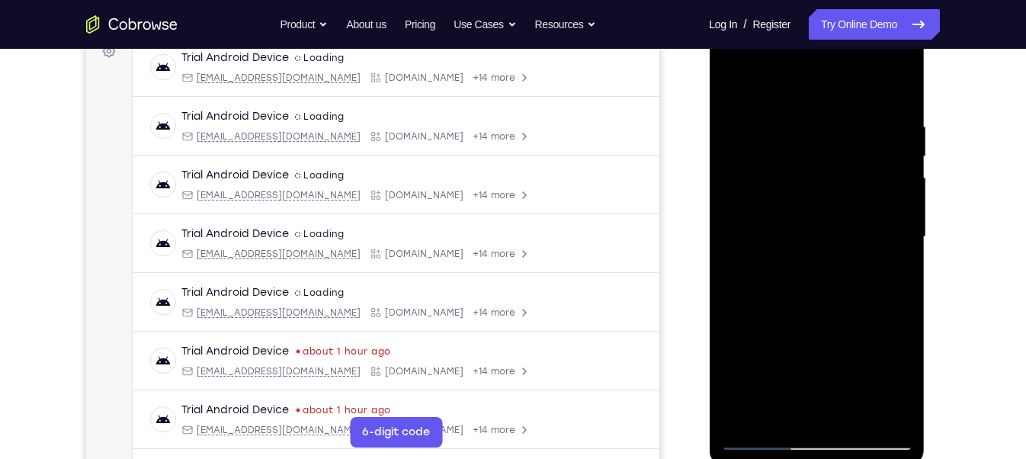
scroll to position [239, 0]
click at [816, 278] on div at bounding box center [817, 237] width 192 height 427
drag, startPoint x: 805, startPoint y: 91, endPoint x: 803, endPoint y: 43, distance: 48.1
click at [803, 43] on div at bounding box center [817, 237] width 192 height 427
click at [784, 269] on div at bounding box center [817, 237] width 192 height 427
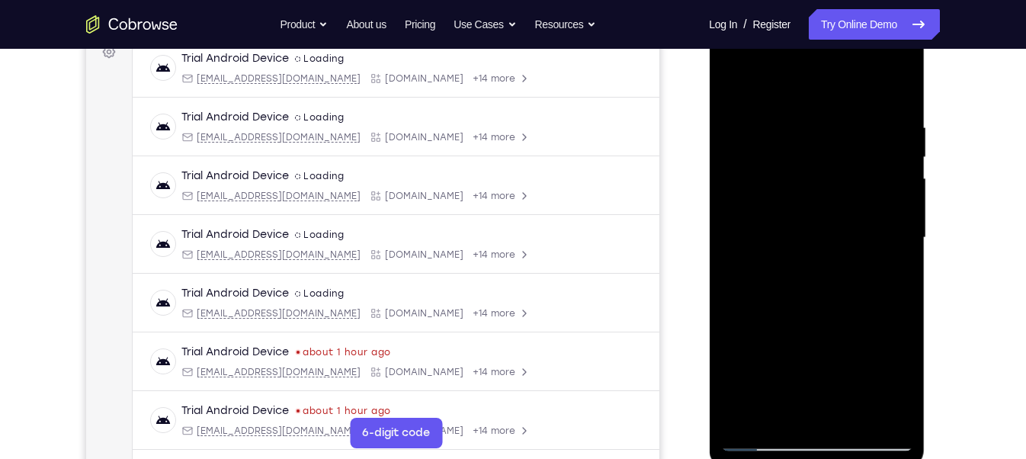
click at [786, 272] on div at bounding box center [817, 237] width 192 height 427
click at [886, 274] on div at bounding box center [817, 237] width 192 height 427
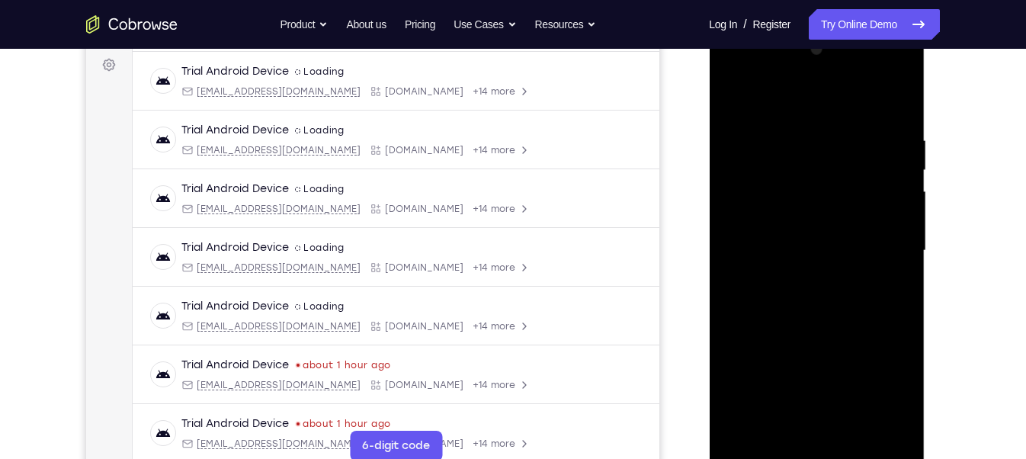
scroll to position [224, 0]
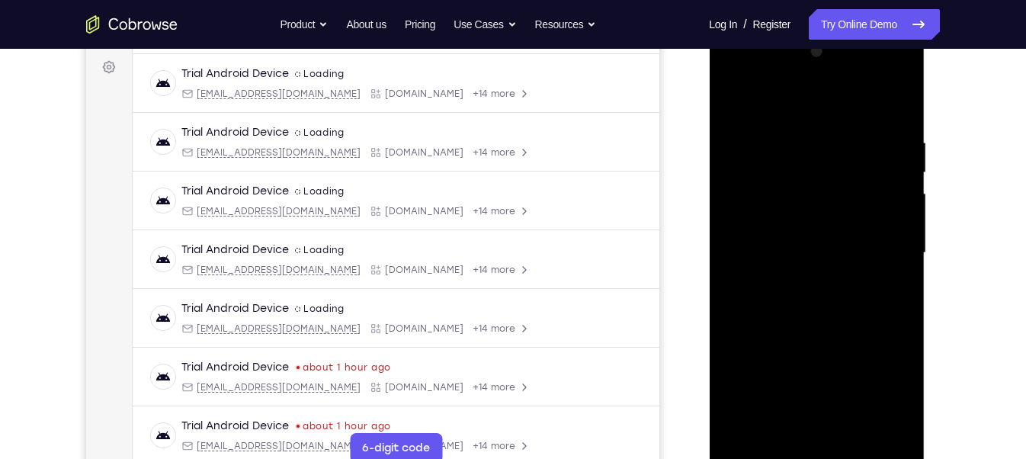
click at [885, 249] on div at bounding box center [817, 253] width 192 height 427
click at [748, 220] on div at bounding box center [817, 253] width 192 height 427
click at [734, 100] on div at bounding box center [817, 253] width 192 height 427
click at [819, 222] on div at bounding box center [817, 253] width 192 height 427
click at [881, 392] on div at bounding box center [817, 253] width 192 height 427
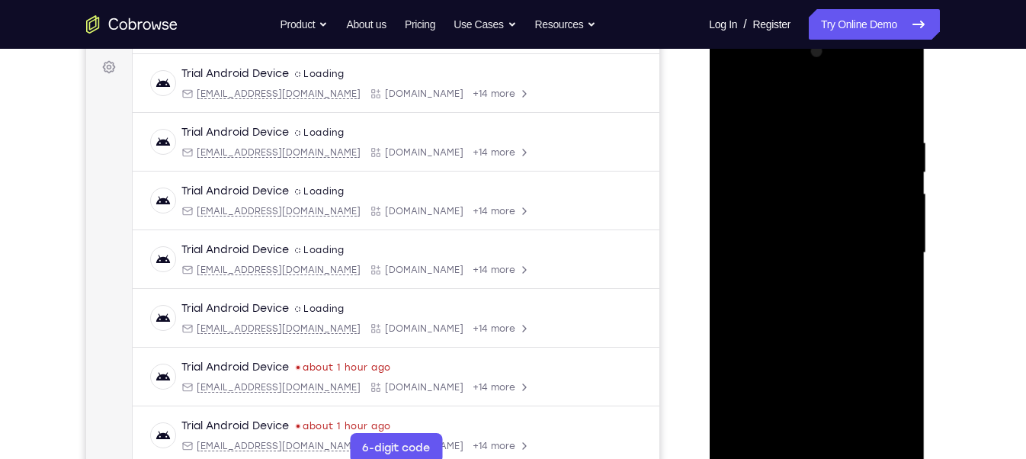
click at [843, 389] on div at bounding box center [817, 253] width 192 height 427
click at [811, 368] on div at bounding box center [817, 253] width 192 height 427
click at [832, 247] on div at bounding box center [817, 253] width 192 height 427
click at [738, 99] on div at bounding box center [817, 253] width 192 height 427
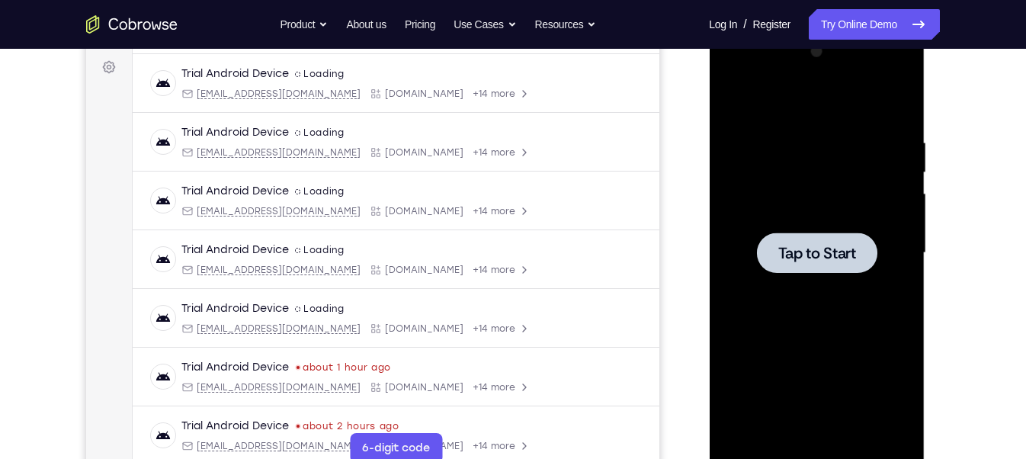
click at [793, 261] on span "Tap to Start" at bounding box center [817, 253] width 78 height 15
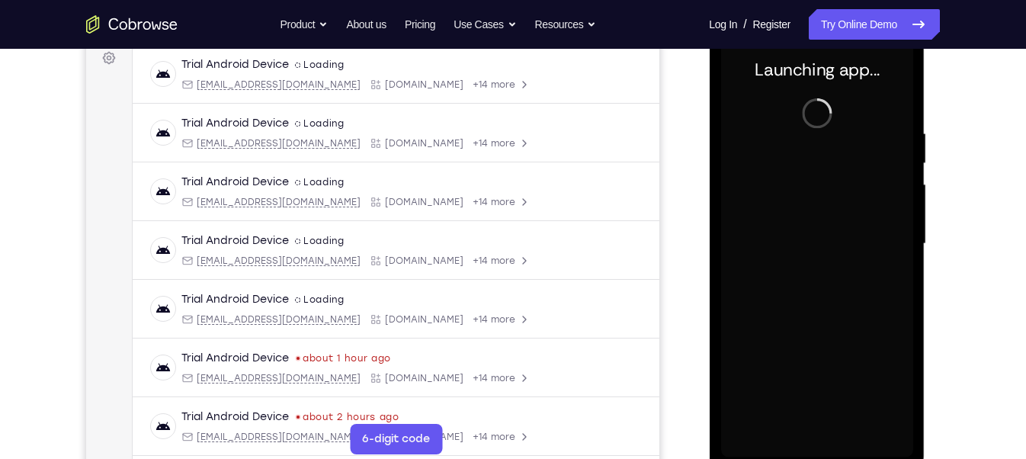
scroll to position [257, 0]
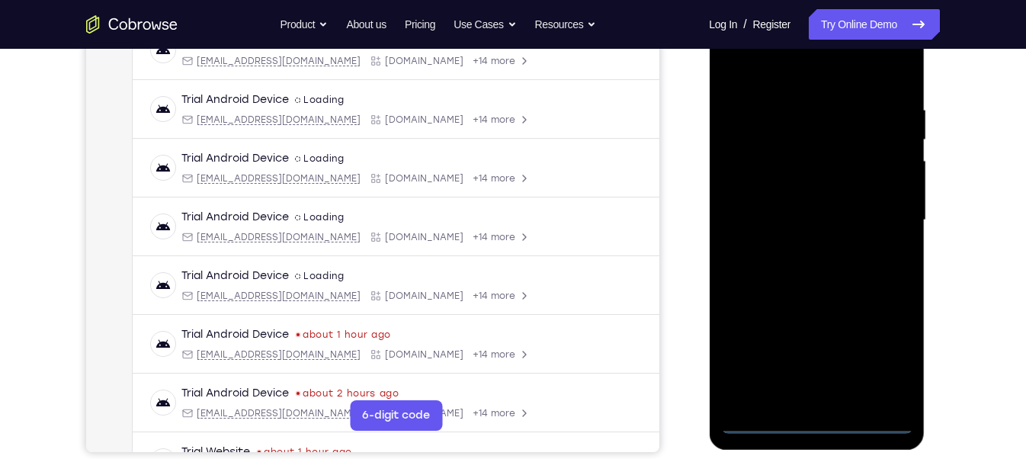
click at [813, 422] on div at bounding box center [817, 220] width 192 height 427
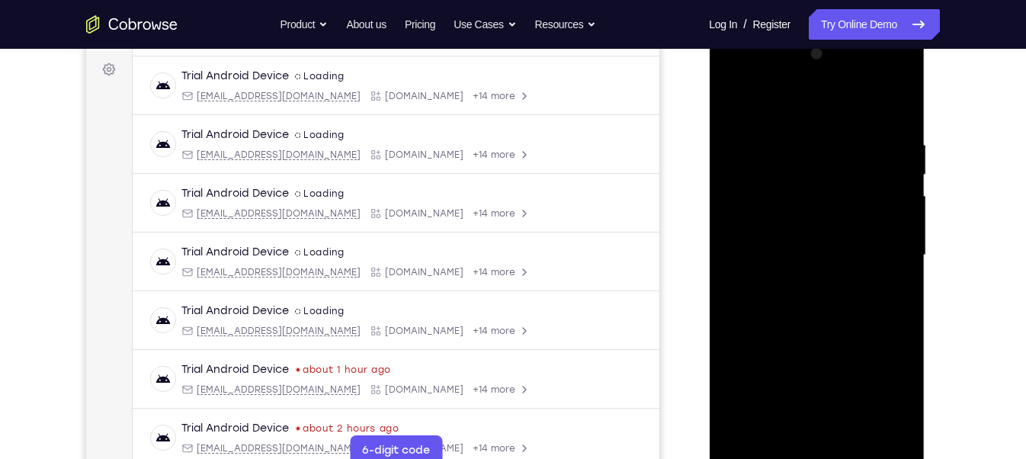
scroll to position [226, 0]
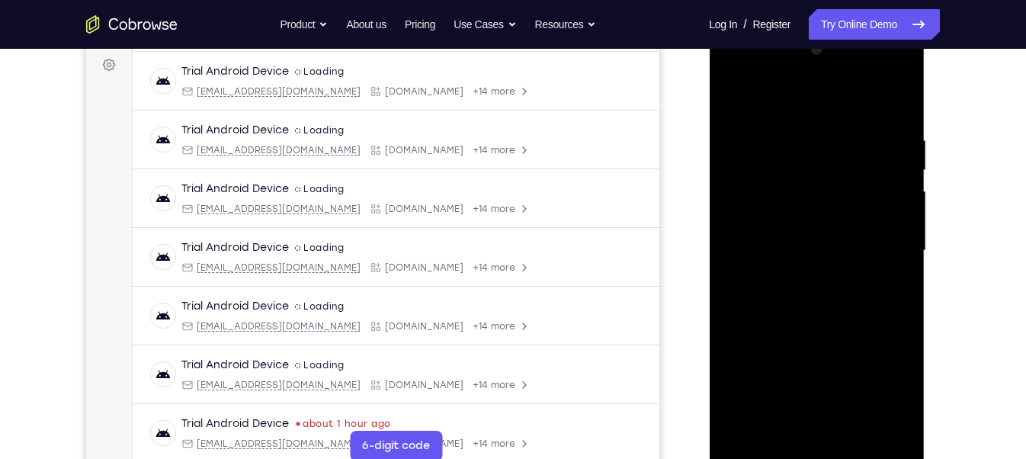
click at [882, 387] on div at bounding box center [817, 250] width 192 height 427
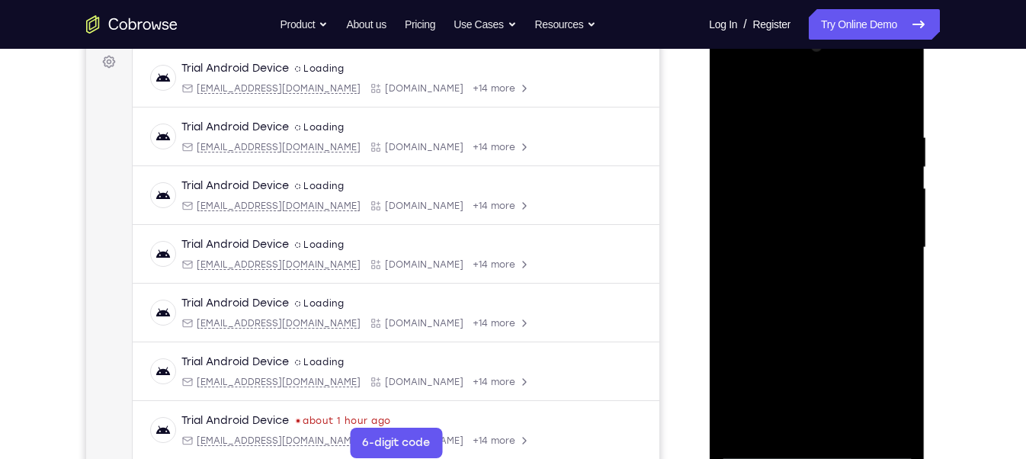
click at [733, 68] on div at bounding box center [817, 247] width 192 height 427
click at [882, 243] on div at bounding box center [817, 247] width 192 height 427
click at [801, 274] on div at bounding box center [817, 247] width 192 height 427
click at [816, 236] on div at bounding box center [817, 247] width 192 height 427
click at [804, 218] on div at bounding box center [817, 247] width 192 height 427
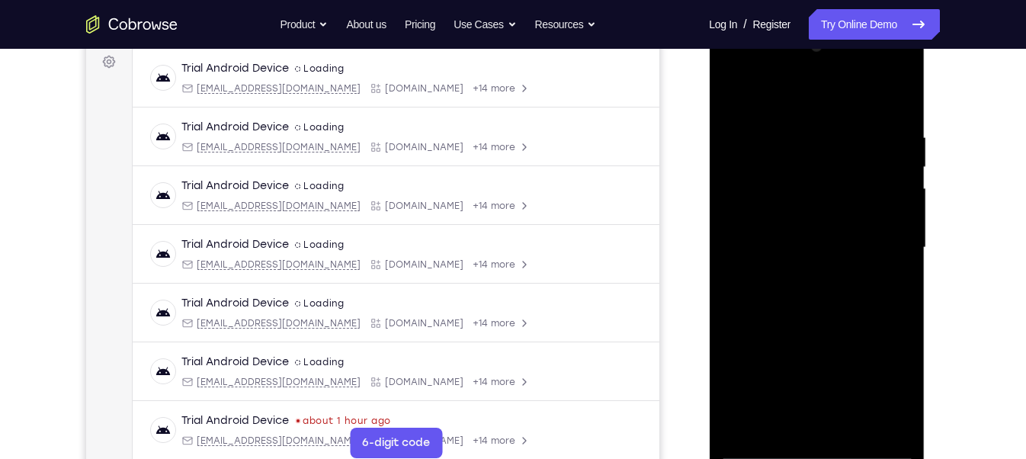
click at [782, 245] on div at bounding box center [817, 247] width 192 height 427
click at [784, 297] on div at bounding box center [817, 247] width 192 height 427
click at [799, 291] on div at bounding box center [817, 247] width 192 height 427
drag, startPoint x: 803, startPoint y: 110, endPoint x: 805, endPoint y: 74, distance: 35.9
click at [805, 74] on div at bounding box center [817, 247] width 192 height 427
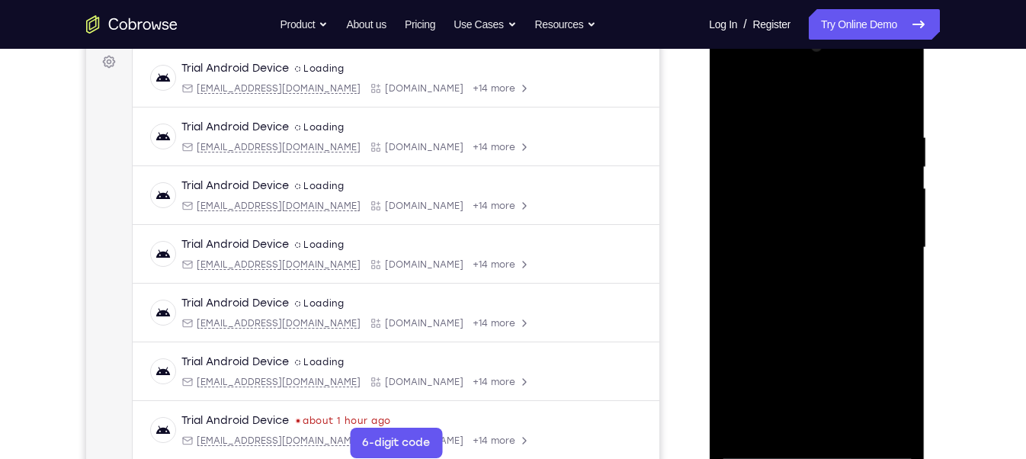
click at [811, 417] on div at bounding box center [817, 247] width 192 height 427
click at [805, 298] on div at bounding box center [817, 247] width 192 height 427
click at [808, 293] on div at bounding box center [817, 247] width 192 height 427
click at [894, 124] on div at bounding box center [817, 247] width 192 height 427
drag, startPoint x: 803, startPoint y: 188, endPoint x: 803, endPoint y: 322, distance: 134.2
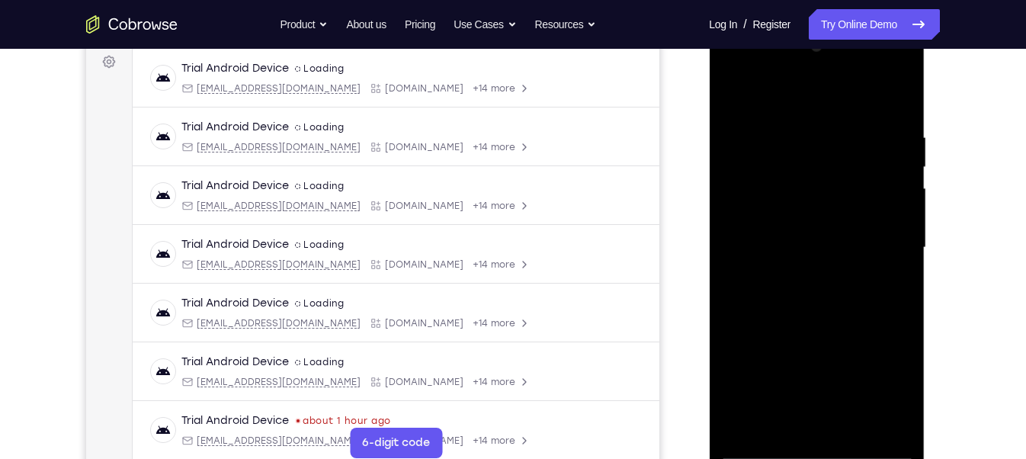
click at [803, 322] on div at bounding box center [817, 247] width 192 height 427
click at [853, 322] on div at bounding box center [817, 247] width 192 height 427
click at [849, 422] on div at bounding box center [817, 247] width 192 height 427
drag, startPoint x: 871, startPoint y: 311, endPoint x: 875, endPoint y: 209, distance: 102.3
click at [875, 209] on div at bounding box center [817, 247] width 192 height 427
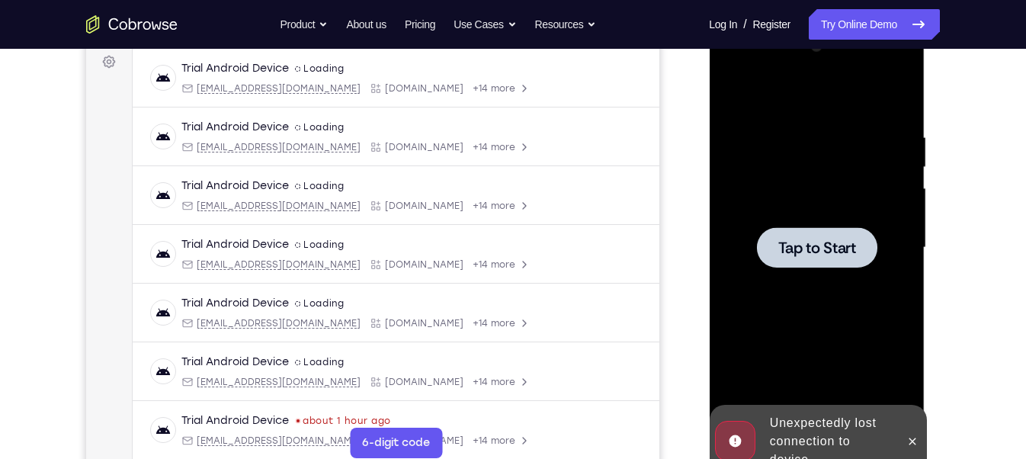
click at [846, 259] on div at bounding box center [816, 247] width 120 height 40
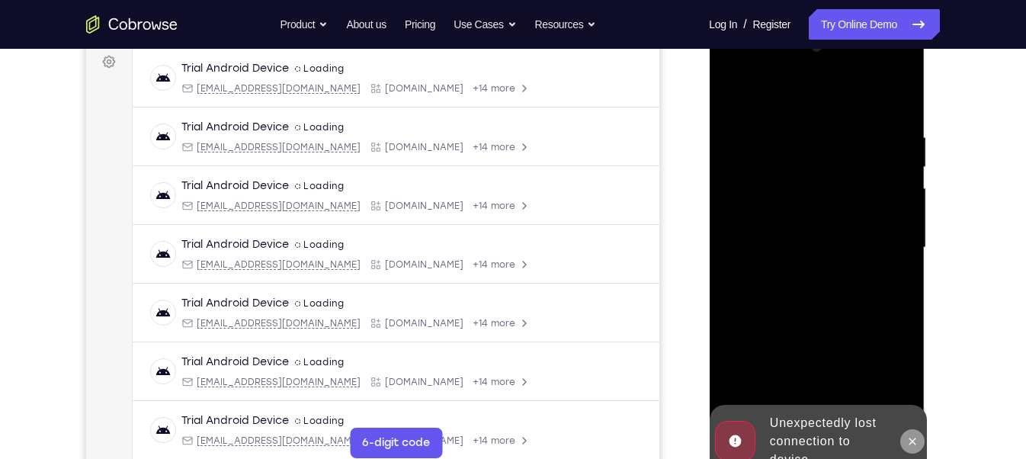
click at [919, 442] on button at bounding box center [912, 441] width 24 height 24
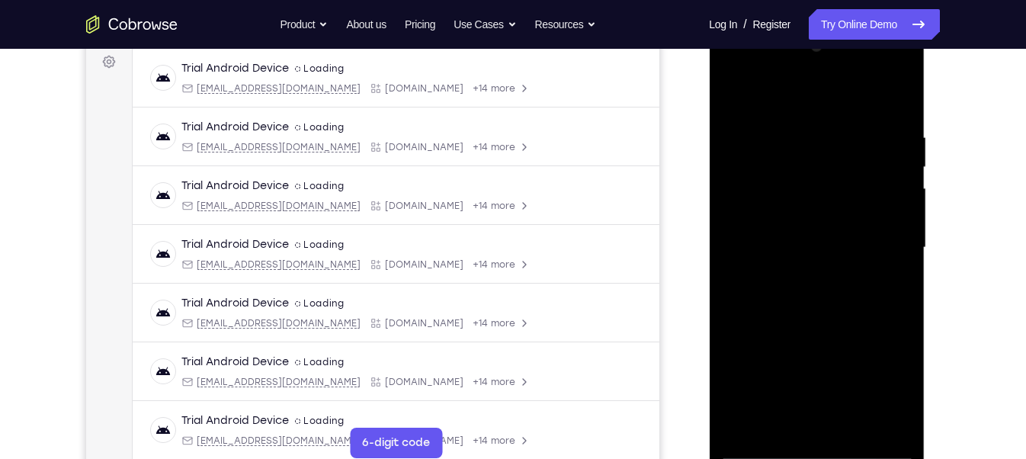
click at [811, 449] on div at bounding box center [817, 247] width 192 height 427
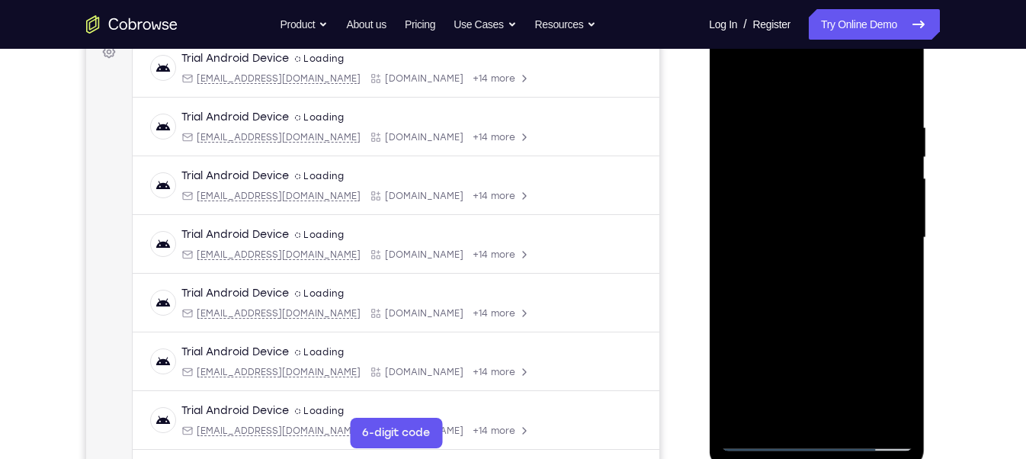
scroll to position [240, 0]
click at [887, 371] on div at bounding box center [817, 237] width 192 height 427
click at [738, 58] on div at bounding box center [817, 237] width 192 height 427
click at [885, 229] on div at bounding box center [817, 237] width 192 height 427
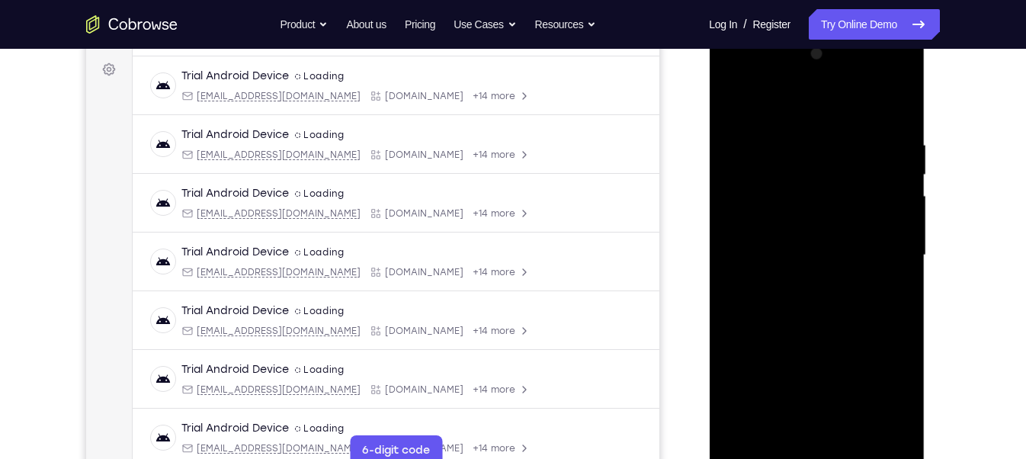
scroll to position [223, 0]
click at [799, 275] on div at bounding box center [817, 253] width 192 height 427
click at [803, 230] on div at bounding box center [817, 253] width 192 height 427
click at [802, 226] on div at bounding box center [817, 253] width 192 height 427
click at [792, 249] on div at bounding box center [817, 253] width 192 height 427
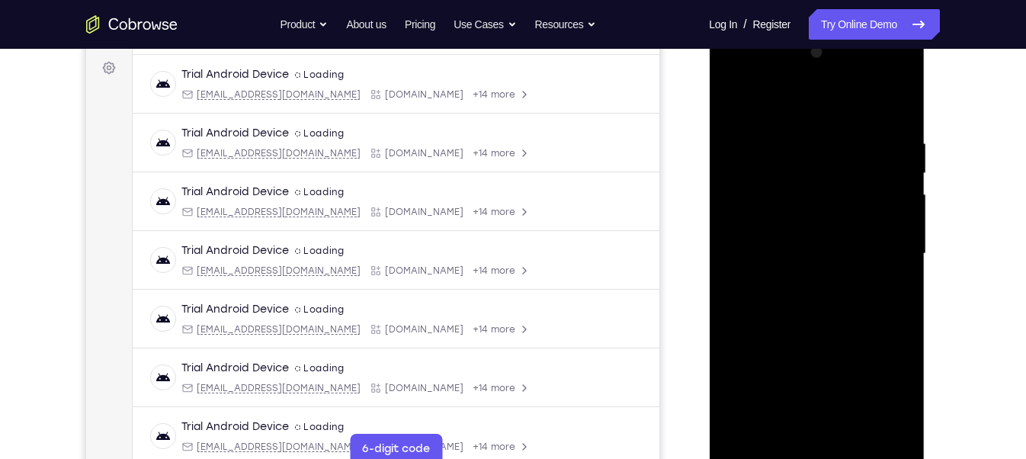
click at [792, 249] on div at bounding box center [817, 253] width 192 height 427
click at [838, 259] on div at bounding box center [817, 253] width 192 height 427
click at [832, 306] on div at bounding box center [817, 253] width 192 height 427
click at [898, 430] on div at bounding box center [817, 253] width 192 height 427
click at [859, 326] on div at bounding box center [817, 253] width 192 height 427
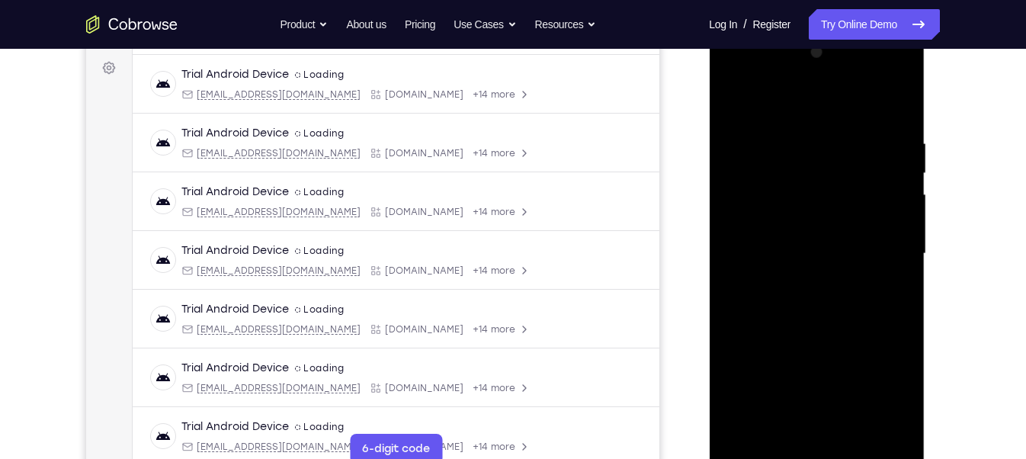
drag, startPoint x: 823, startPoint y: 113, endPoint x: 829, endPoint y: 74, distance: 39.4
click at [829, 74] on div at bounding box center [817, 253] width 192 height 427
click at [853, 438] on div at bounding box center [817, 253] width 192 height 427
click at [851, 428] on div at bounding box center [817, 253] width 192 height 427
click at [819, 329] on div at bounding box center [817, 253] width 192 height 427
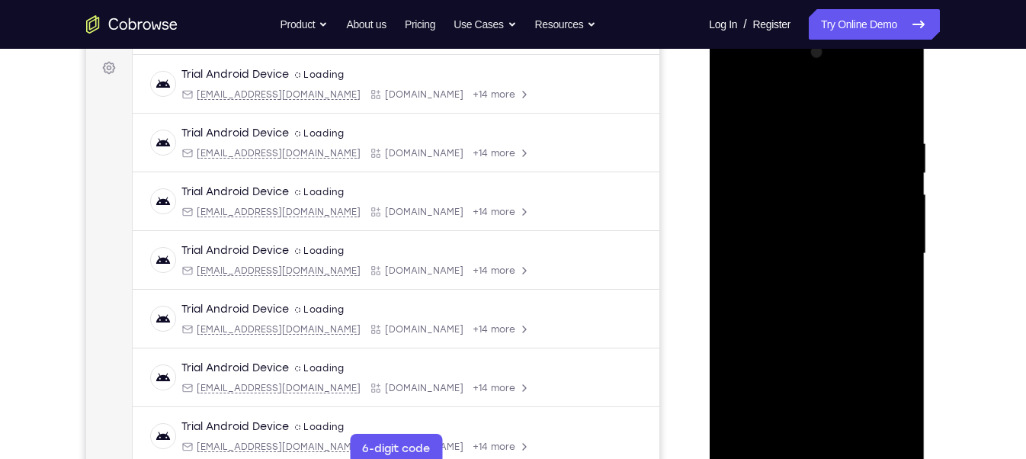
click at [848, 226] on div at bounding box center [817, 253] width 192 height 427
click at [787, 425] on div at bounding box center [817, 253] width 192 height 427
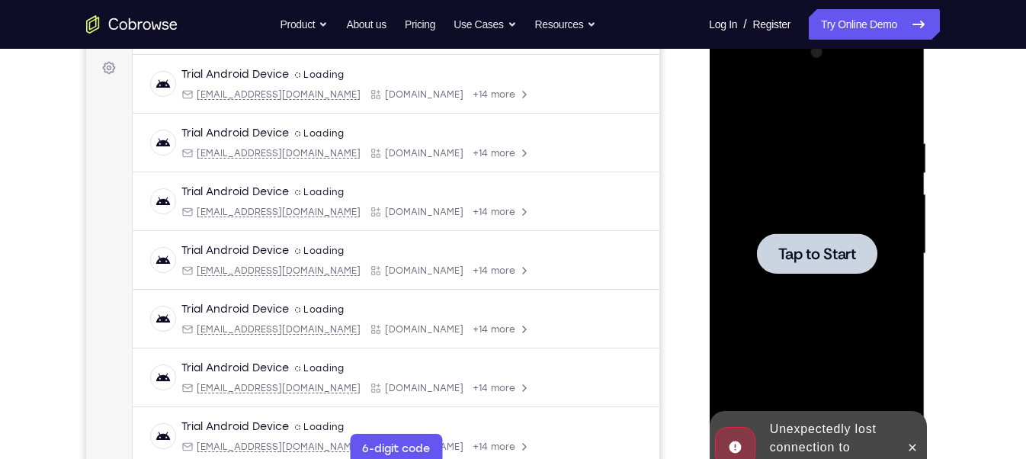
click at [803, 228] on div at bounding box center [817, 253] width 192 height 427
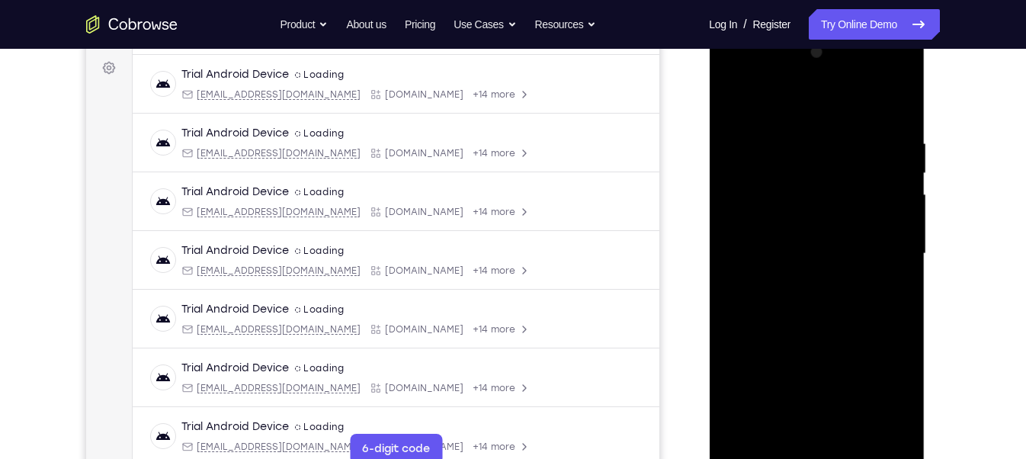
click at [819, 454] on div at bounding box center [817, 253] width 192 height 427
click at [886, 392] on div at bounding box center [817, 253] width 192 height 427
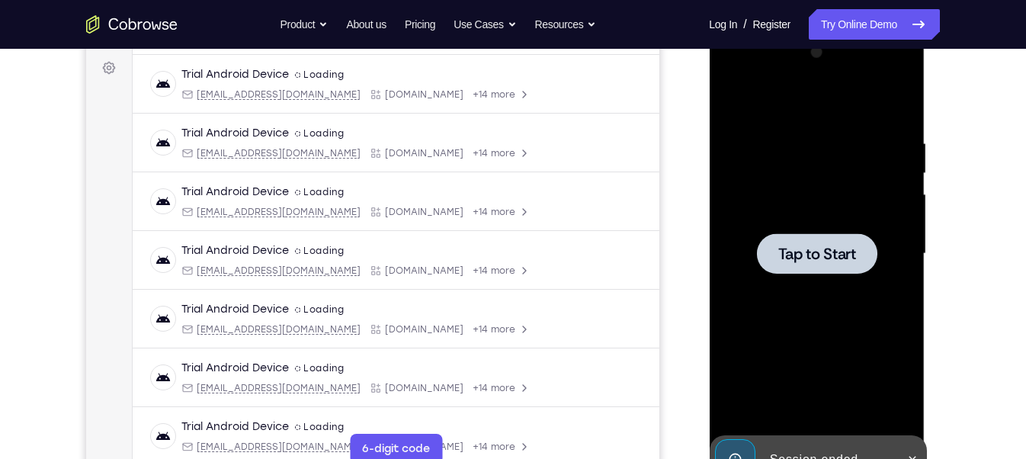
click at [776, 190] on div at bounding box center [817, 253] width 192 height 427
click at [821, 358] on div at bounding box center [817, 253] width 192 height 427
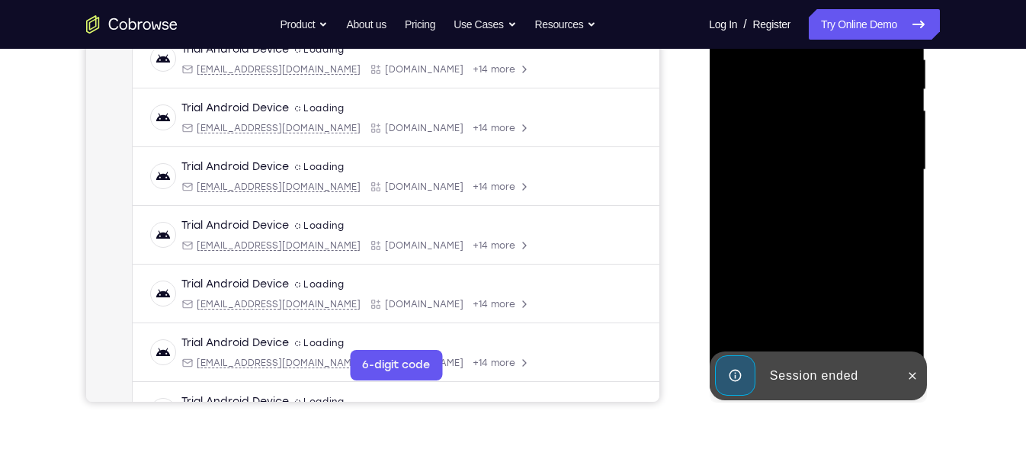
scroll to position [308, 0]
click at [913, 379] on icon at bounding box center [912, 375] width 12 height 12
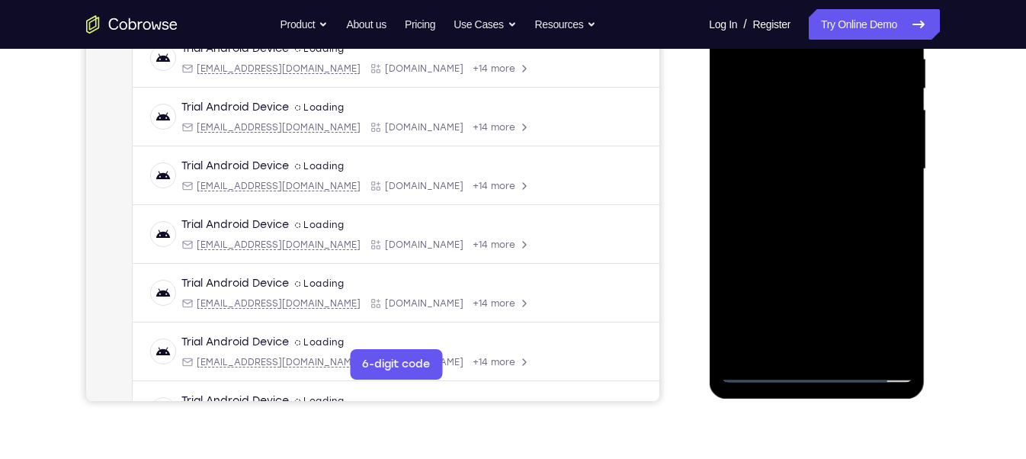
click at [818, 368] on div at bounding box center [817, 169] width 192 height 427
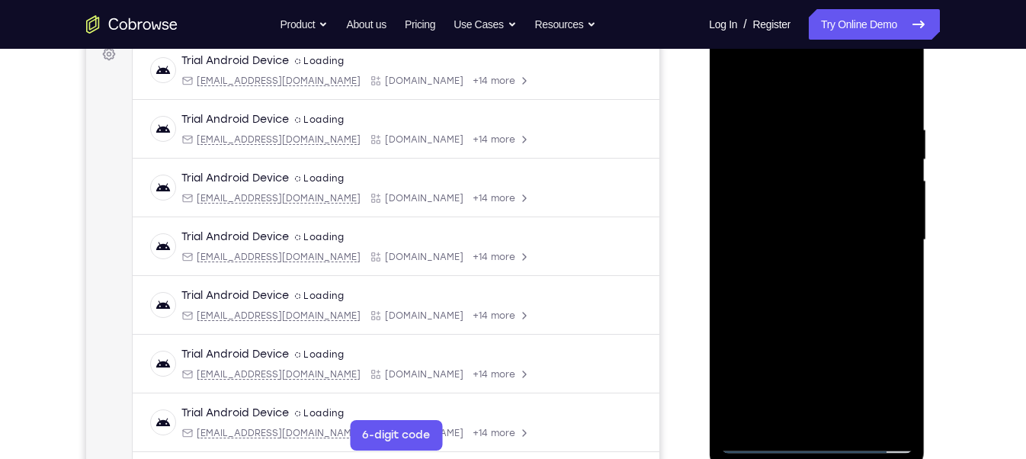
scroll to position [236, 0]
click at [840, 248] on div at bounding box center [817, 240] width 192 height 427
click at [801, 128] on div at bounding box center [817, 240] width 192 height 427
click at [824, 246] on div at bounding box center [817, 240] width 192 height 427
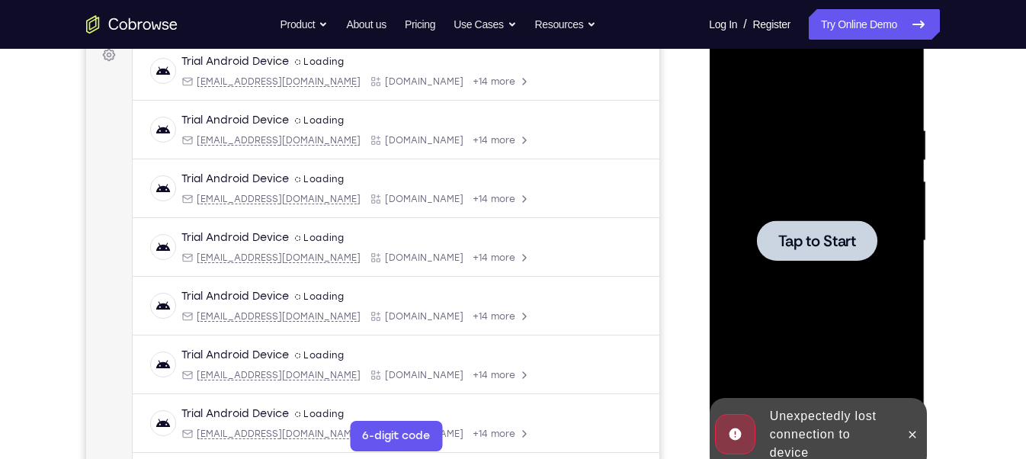
scroll to position [274, 0]
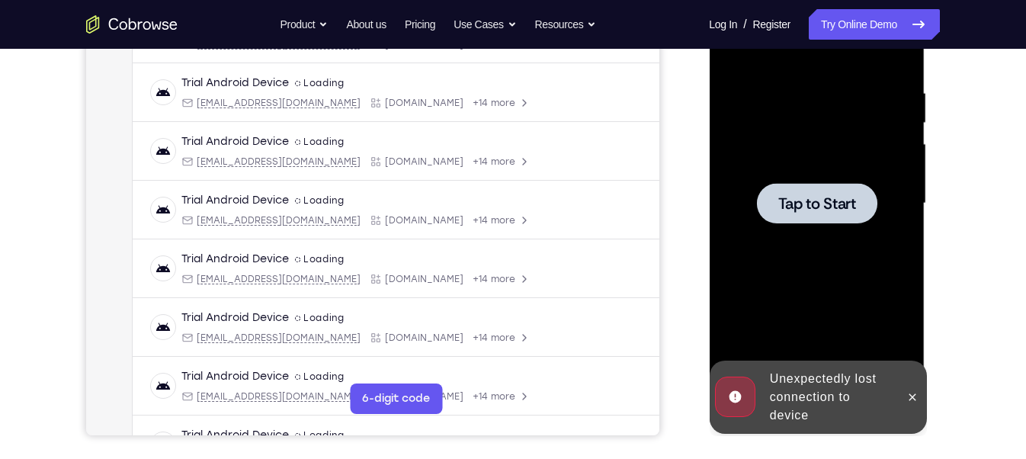
click at [798, 217] on div at bounding box center [816, 203] width 120 height 40
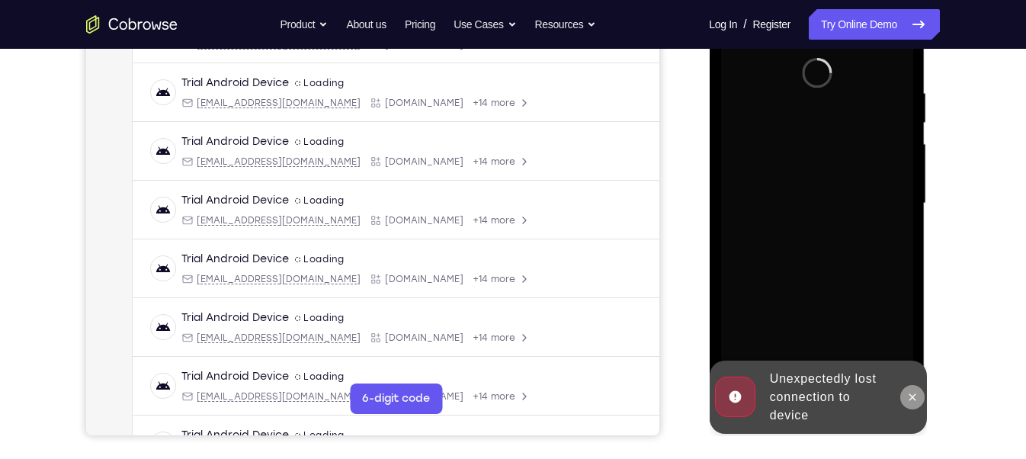
click at [911, 391] on icon at bounding box center [912, 397] width 12 height 12
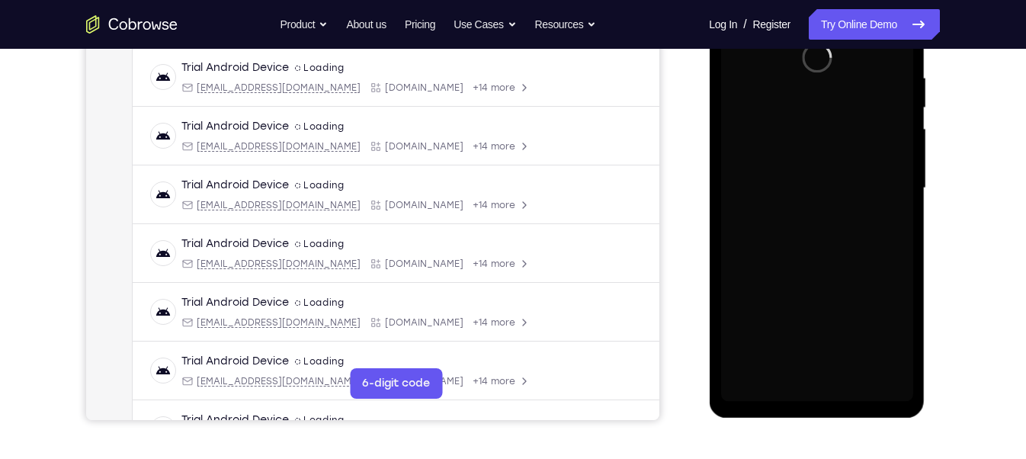
scroll to position [267, 0]
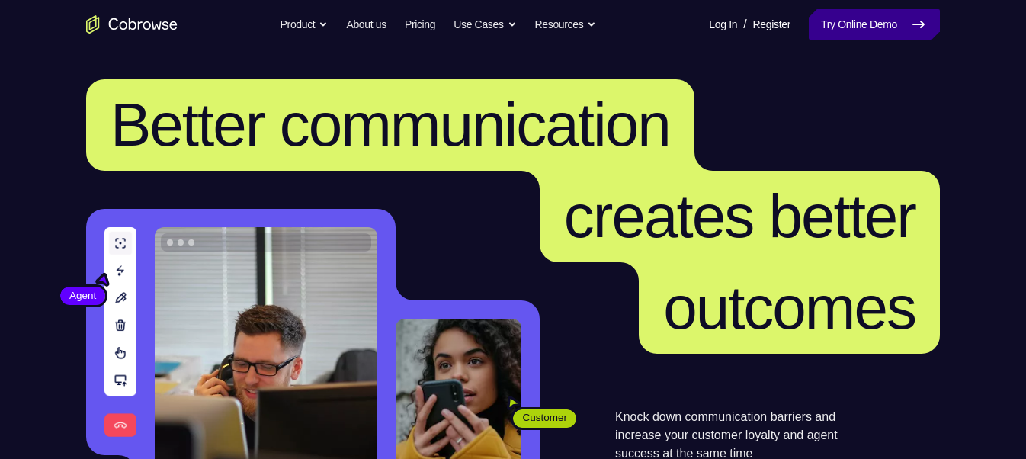
click at [872, 23] on link "Try Online Demo" at bounding box center [874, 24] width 131 height 31
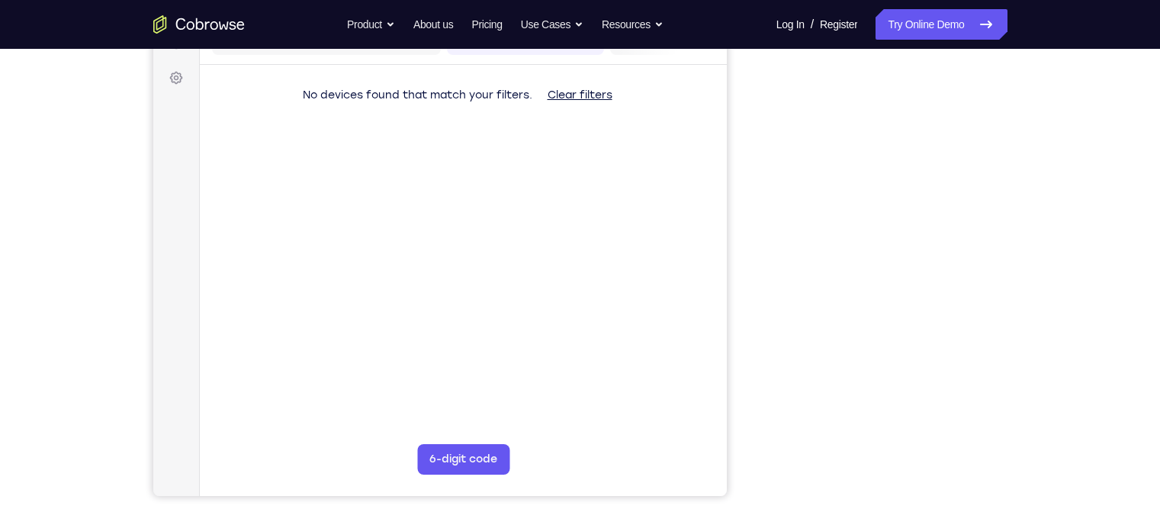
scroll to position [214, 0]
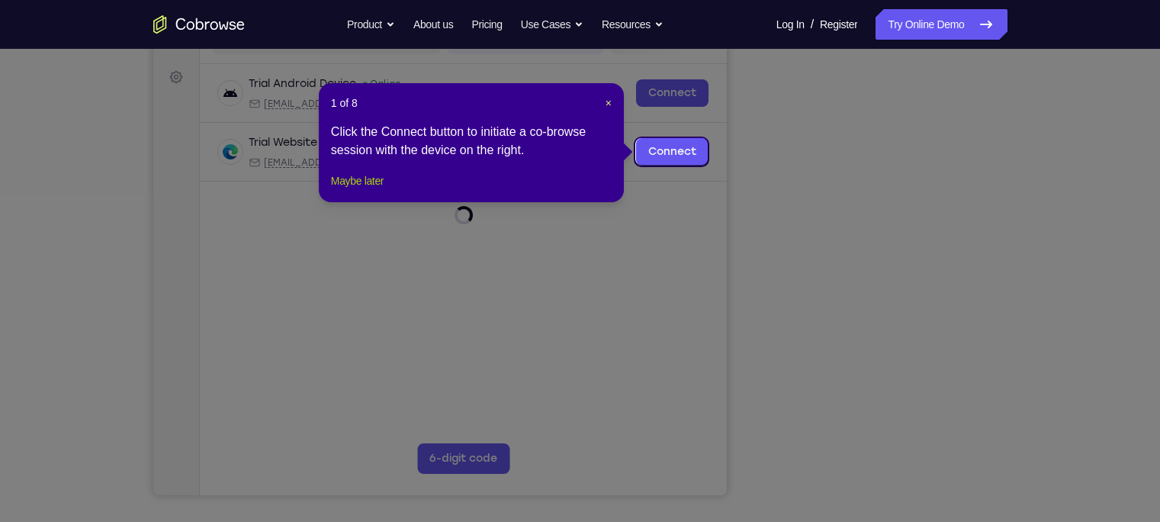
click at [371, 190] on button "Maybe later" at bounding box center [357, 181] width 53 height 18
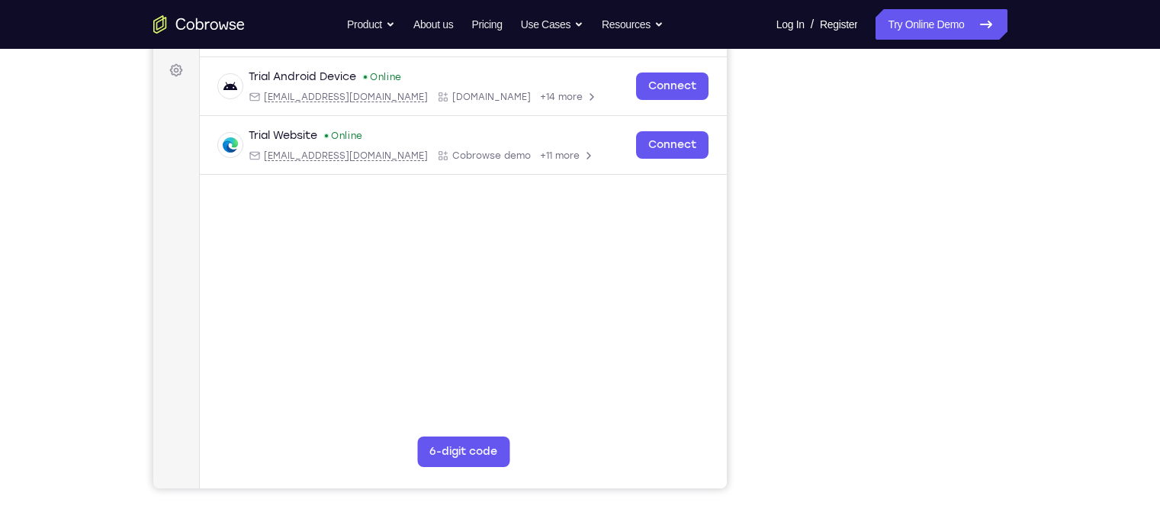
scroll to position [205, 0]
